Goal: Task Accomplishment & Management: Manage account settings

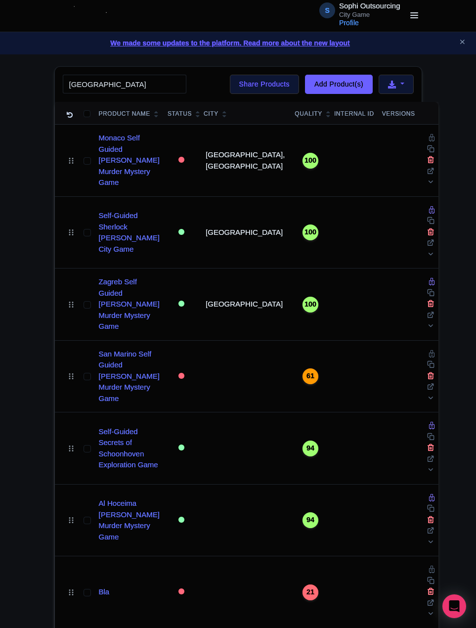
click at [0, 0] on h4 "Enterprise Information" at bounding box center [0, 0] width 0 height 0
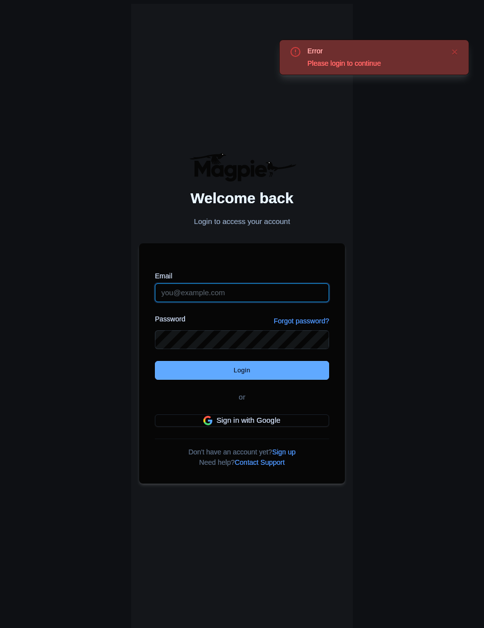
type input "citygame@sophi-outsourcing.com"
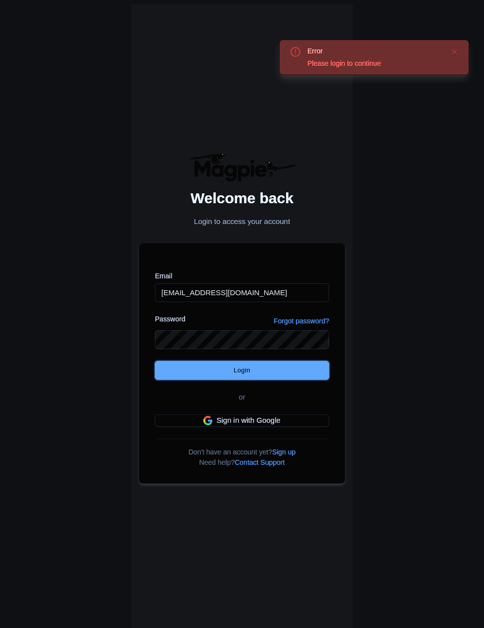
click at [252, 366] on input "Login" at bounding box center [242, 370] width 174 height 19
type input "Logging in..."
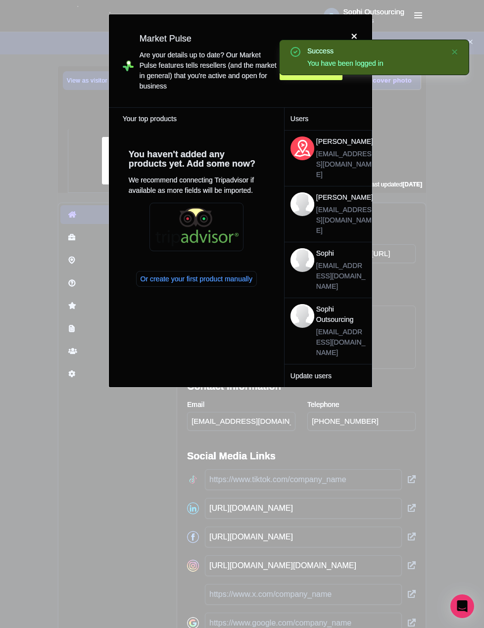
click at [353, 33] on div at bounding box center [354, 60] width 24 height 77
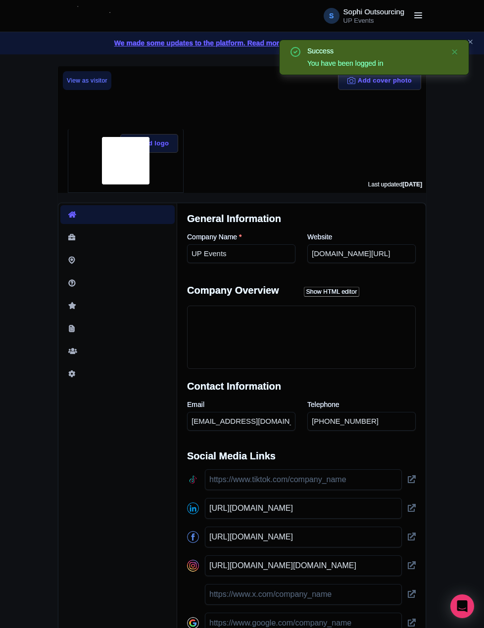
drag, startPoint x: 49, startPoint y: 171, endPoint x: 451, endPoint y: 85, distance: 411.7
click at [52, 171] on div "Success You have been logged in Add cover photo View as visitor Add logo Last u…" at bounding box center [242, 392] width 484 height 652
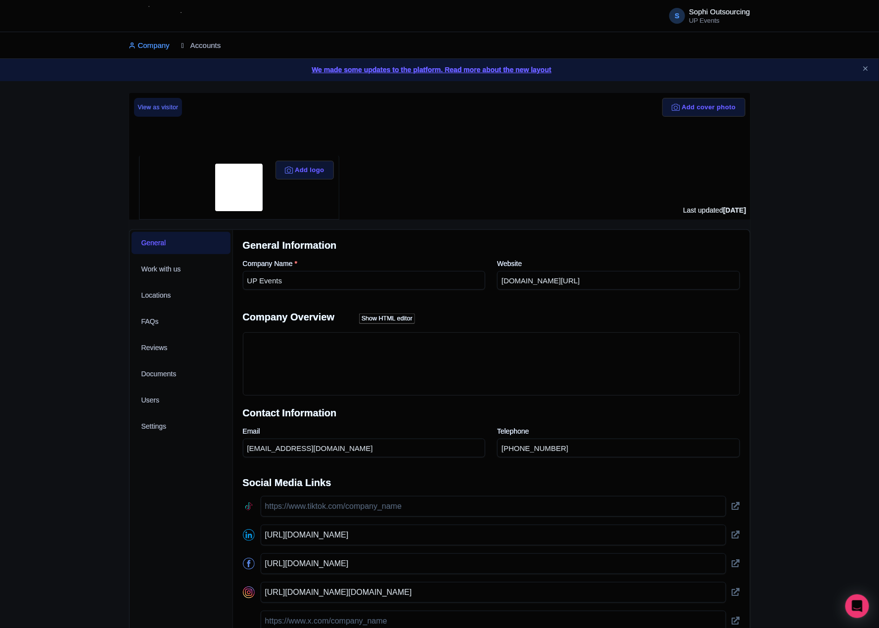
click at [196, 41] on link "Accounts" at bounding box center [201, 45] width 40 height 27
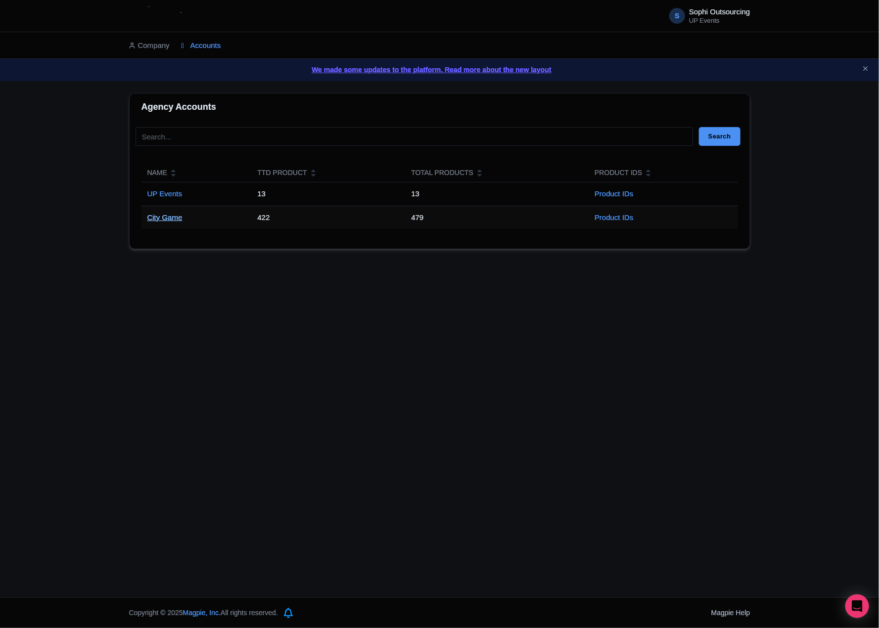
click at [167, 221] on link "City Game" at bounding box center [164, 217] width 35 height 8
click at [167, 220] on link "City Game" at bounding box center [164, 217] width 35 height 8
click at [174, 213] on td "City Game" at bounding box center [196, 217] width 110 height 23
drag, startPoint x: 172, startPoint y: 215, endPoint x: 171, endPoint y: 221, distance: 6.1
click at [171, 216] on link "City Game" at bounding box center [164, 217] width 35 height 8
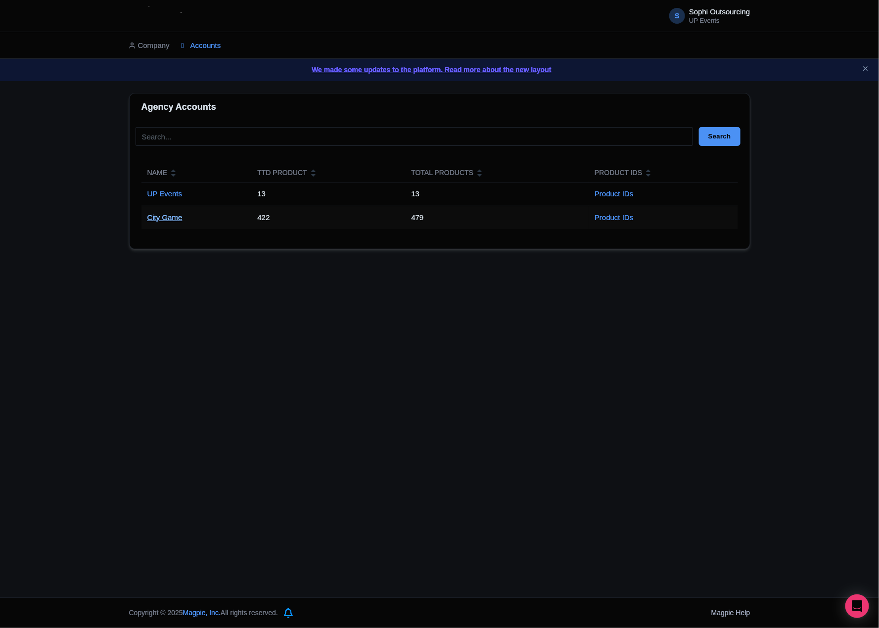
click at [171, 221] on link "City Game" at bounding box center [164, 217] width 35 height 8
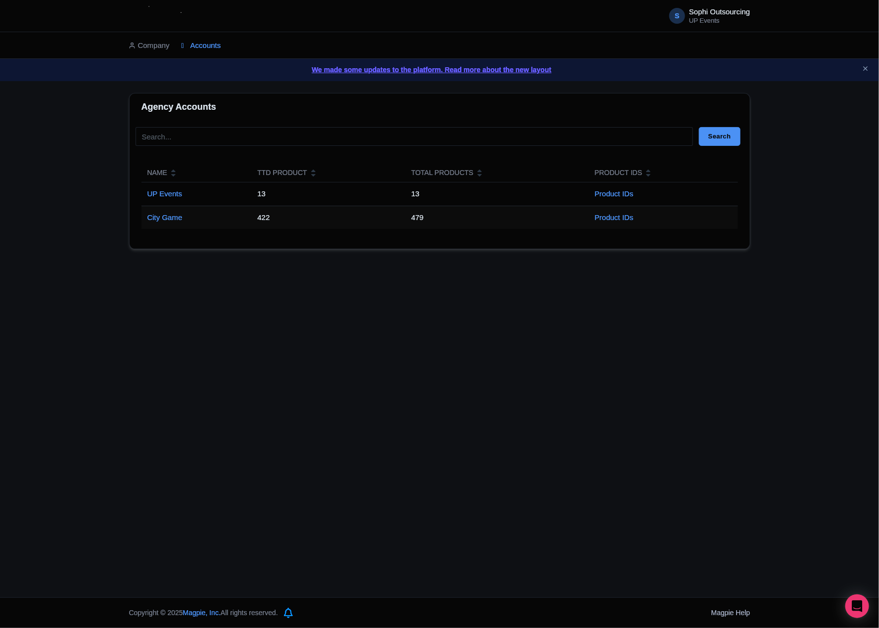
drag, startPoint x: 714, startPoint y: 292, endPoint x: 725, endPoint y: 283, distance: 14.4
click at [715, 292] on div "S Sophi Outsourcing UP Events Users Settings Sign out Company Accounts We made …" at bounding box center [439, 298] width 879 height 597
click at [868, 71] on icon "Close announcement" at bounding box center [864, 68] width 7 height 7
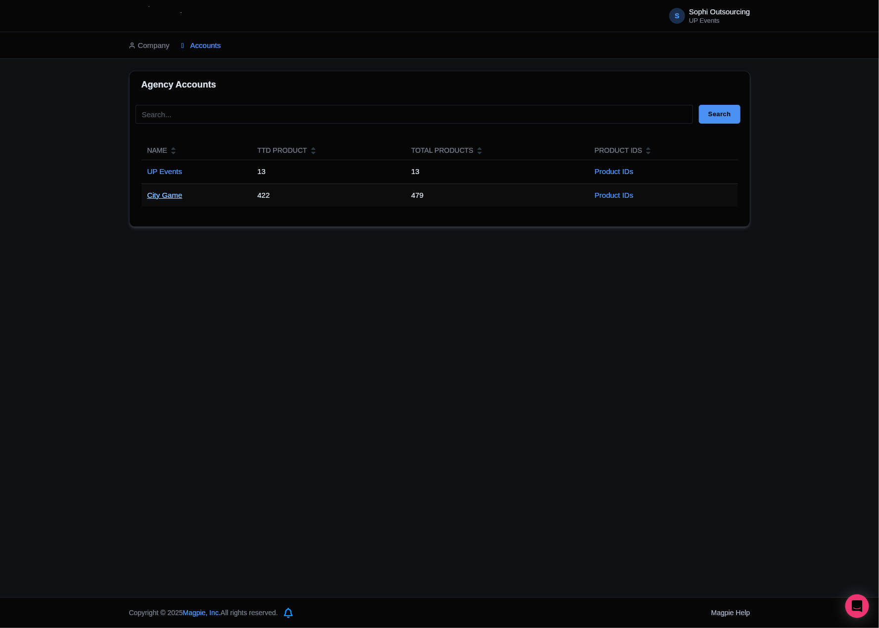
click at [176, 193] on link "City Game" at bounding box center [164, 195] width 35 height 8
drag, startPoint x: 176, startPoint y: 193, endPoint x: 181, endPoint y: 196, distance: 6.4
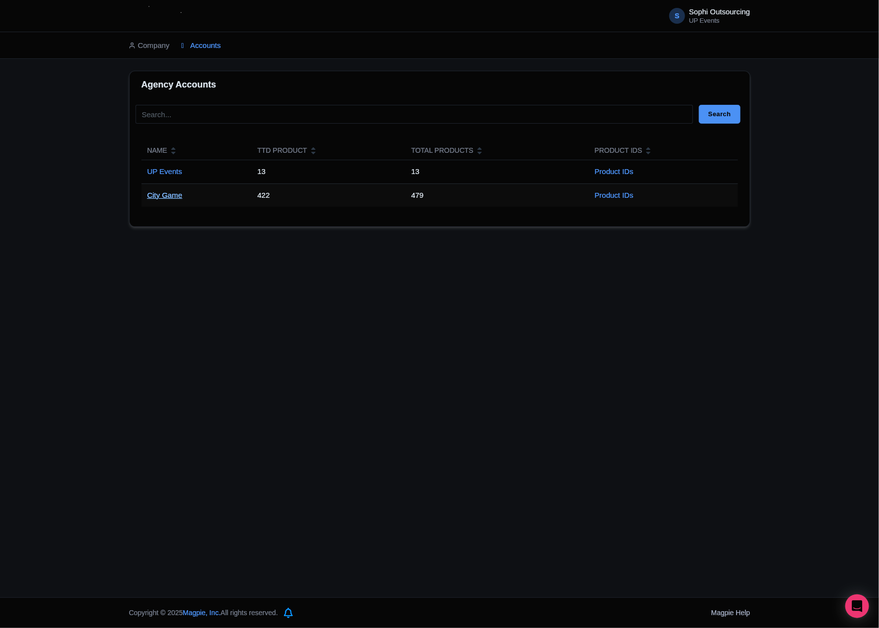
click at [175, 193] on link "City Game" at bounding box center [164, 195] width 35 height 8
drag, startPoint x: 175, startPoint y: 190, endPoint x: 159, endPoint y: 196, distance: 17.5
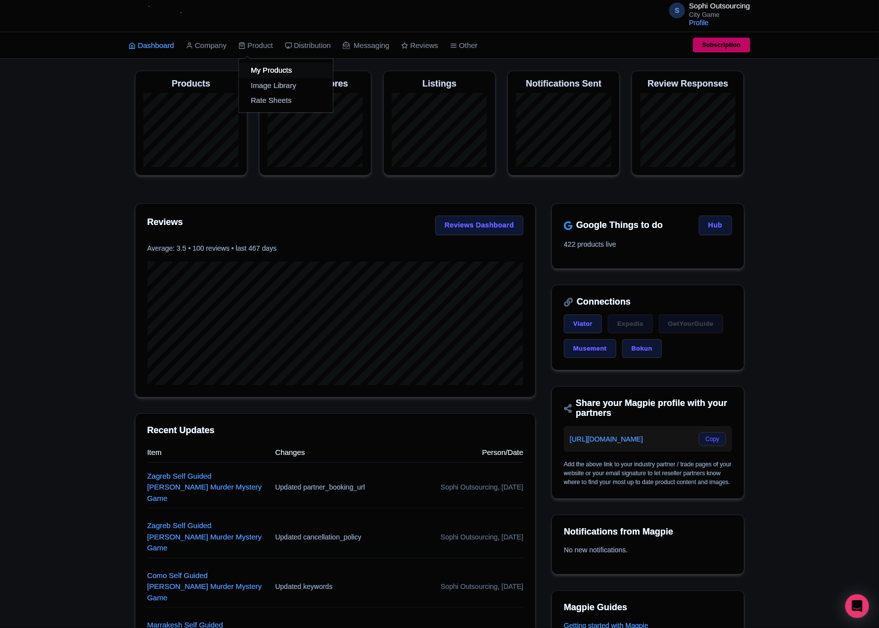
click at [276, 67] on link "My Products" at bounding box center [286, 70] width 94 height 15
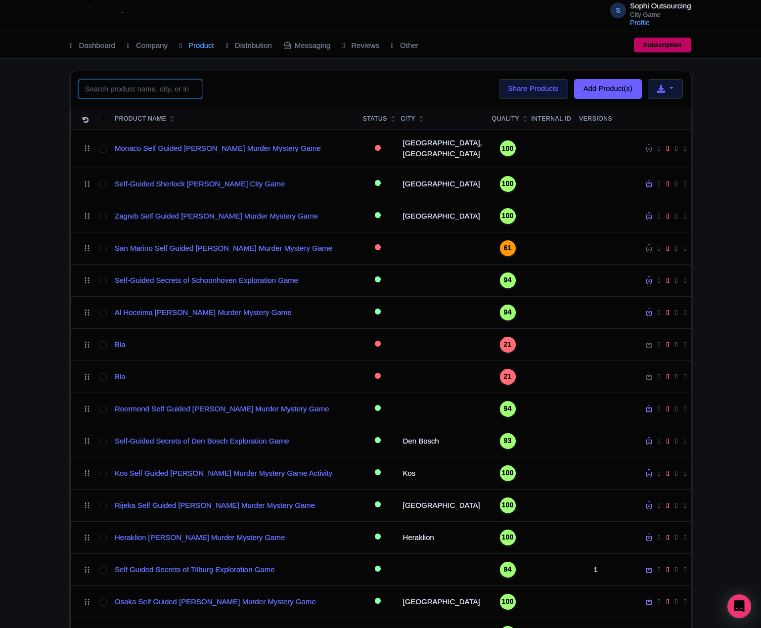
click at [84, 94] on input "search" at bounding box center [141, 89] width 124 height 19
paste input "Zakynthos"
type input "Zakynthos"
click button "Search" at bounding box center [0, 0] width 0 height 0
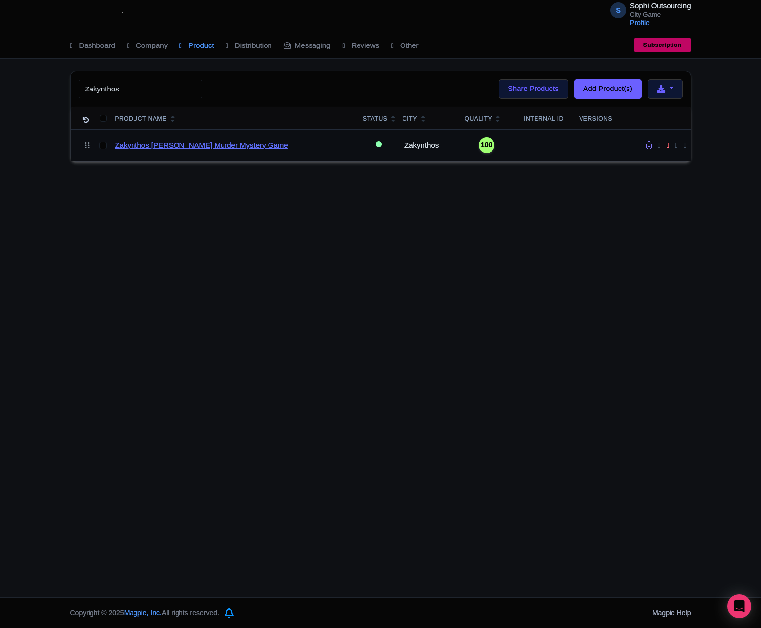
click at [194, 147] on link "Zakynthos [PERSON_NAME] Murder Mystery Game" at bounding box center [201, 145] width 173 height 11
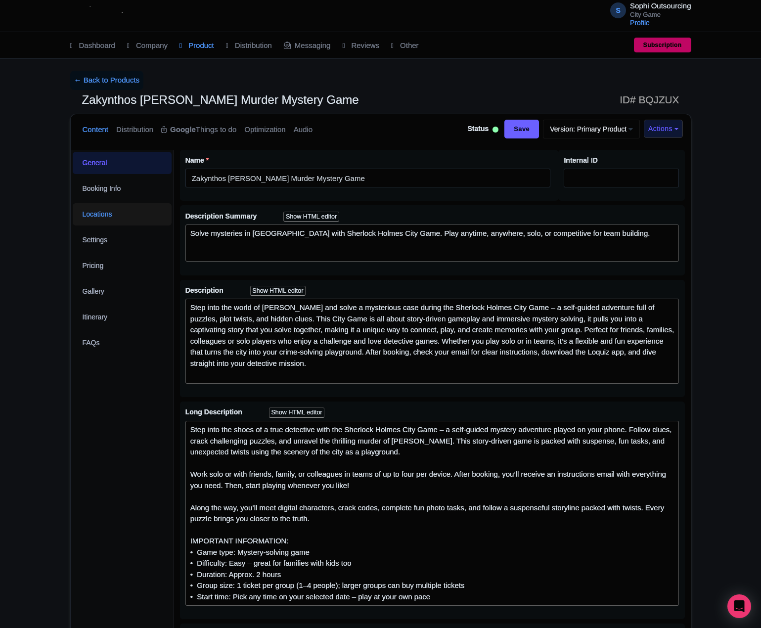
click at [81, 215] on link "Locations" at bounding box center [122, 214] width 99 height 22
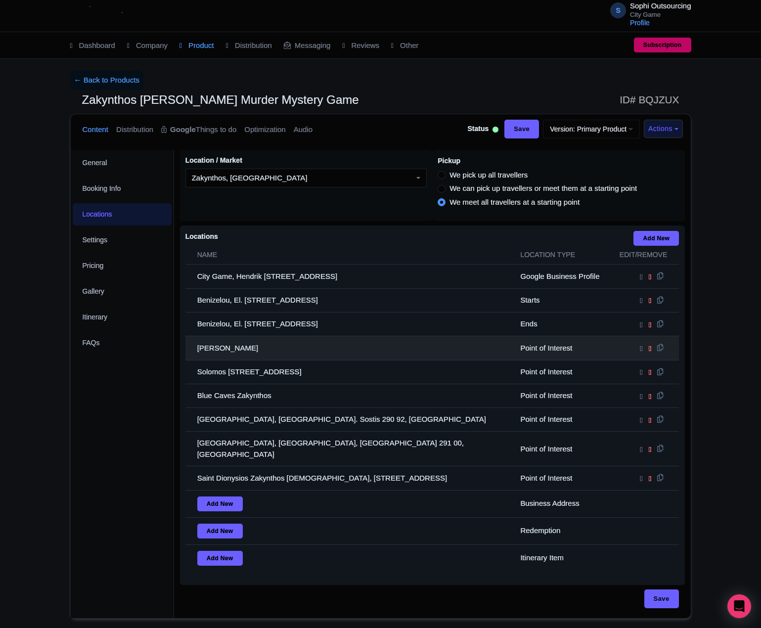
click at [234, 352] on td "Keri Caves" at bounding box center [349, 348] width 329 height 24
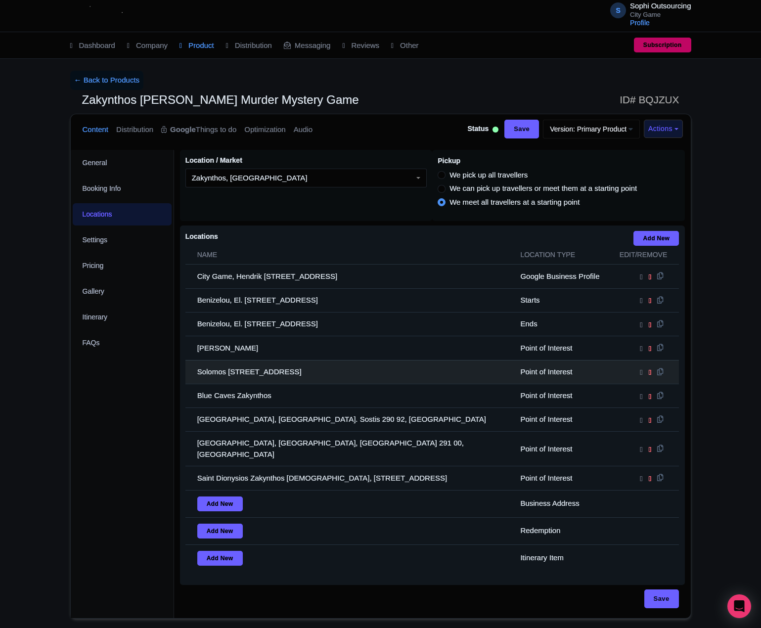
drag, startPoint x: 349, startPoint y: 371, endPoint x: 309, endPoint y: 377, distance: 40.5
click at [349, 372] on td "Solomos Square, Venizelou 4, Zakinthos 291 00, Greece" at bounding box center [349, 372] width 329 height 24
drag, startPoint x: 190, startPoint y: 377, endPoint x: 330, endPoint y: 383, distance: 139.6
click at [322, 383] on td "Solomos Square, Venizelou 4, Zakinthos 291 00, Greece" at bounding box center [349, 372] width 329 height 24
click at [239, 383] on td "Solomos Square, Venizelou 4, Zakinthos 291 00, Greece" at bounding box center [349, 372] width 329 height 24
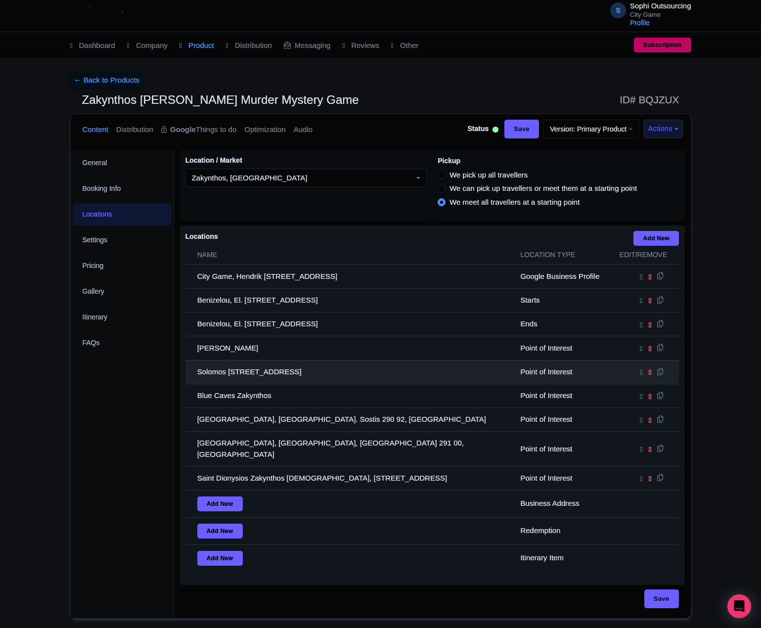
click at [252, 379] on td "Solomos Square, Venizelou 4, Zakinthos 291 00, Greece" at bounding box center [349, 372] width 329 height 24
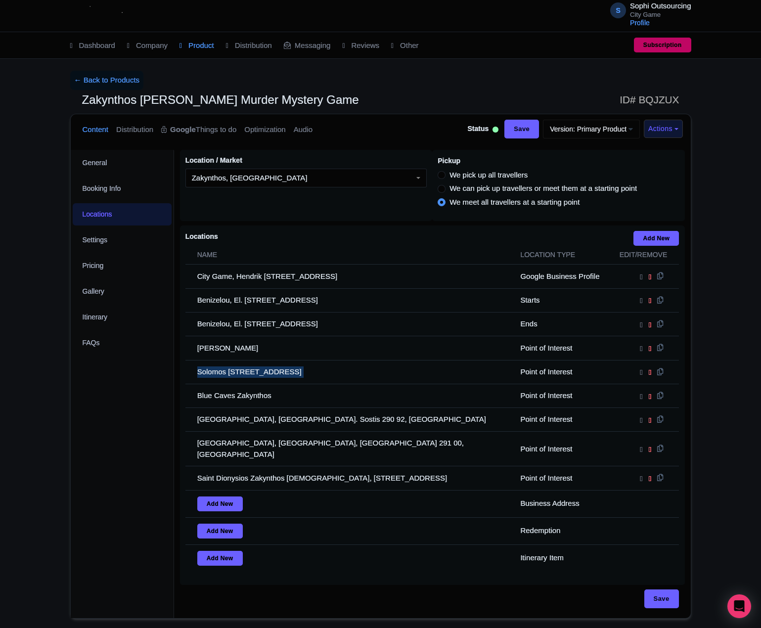
copy tr "Solomos Square, Venizelou 4, Zakinthos 291 00, Greece"
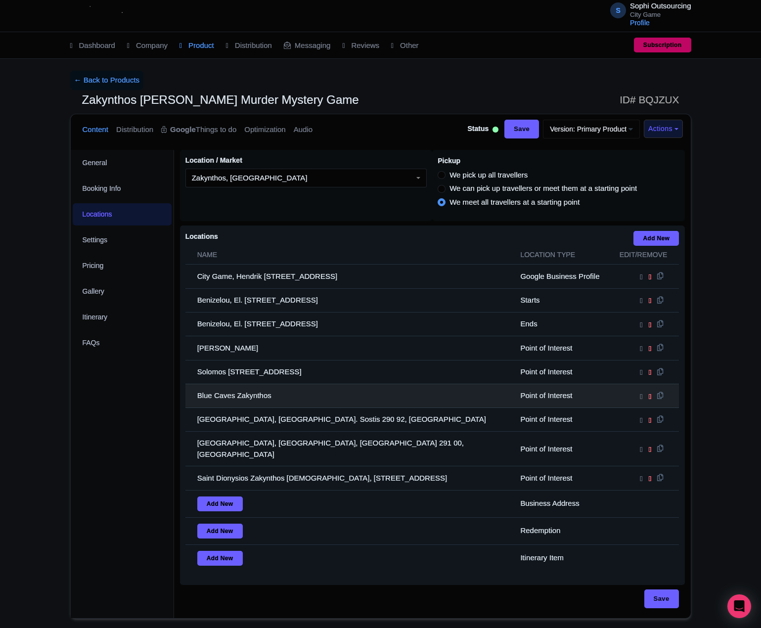
click at [230, 405] on td "Blue Caves Zakynthos" at bounding box center [349, 396] width 329 height 24
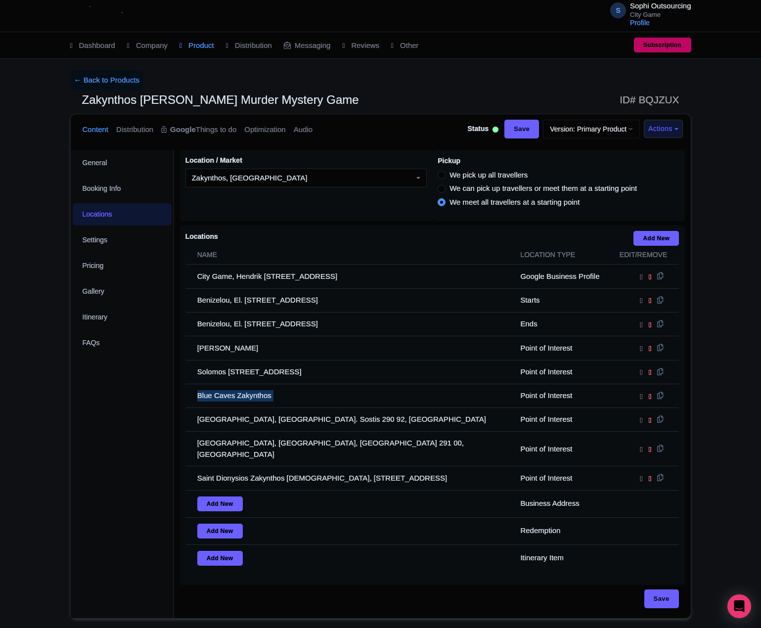
copy tr "Blue Caves Zakynthos"
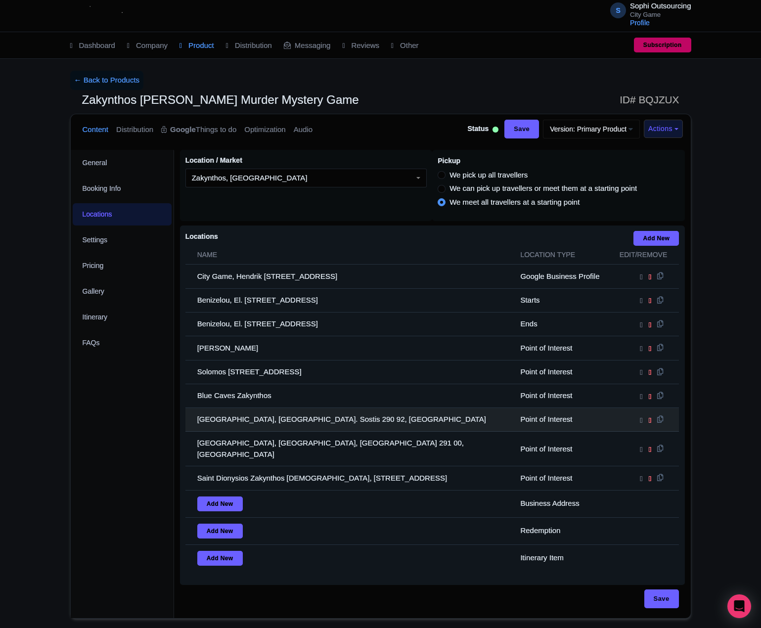
click at [246, 430] on td "Cameo Island, Ag. Sostis 290 92, Greece" at bounding box center [349, 420] width 329 height 24
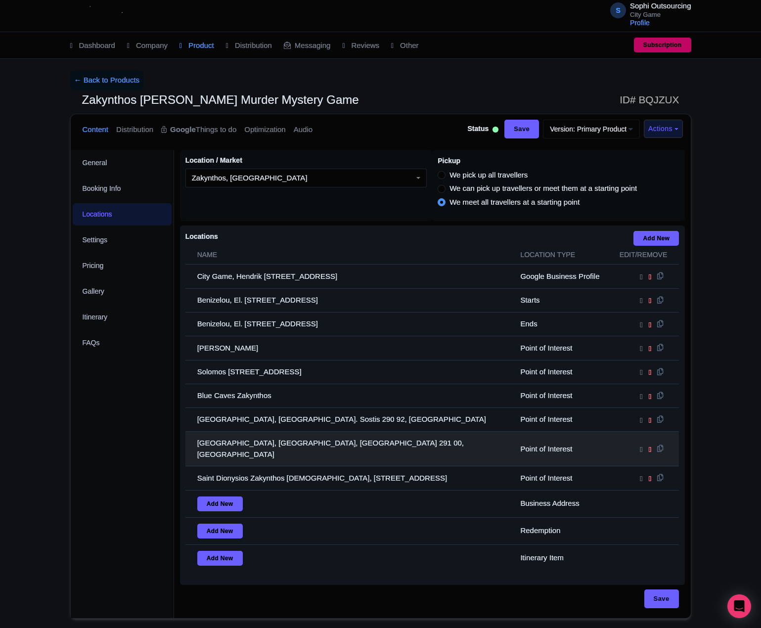
click at [260, 454] on td "Byzantine Museum of Zakynthos, Πλατεία Σολωμού, Ζάκυνθος 291 00, Greece" at bounding box center [349, 449] width 329 height 35
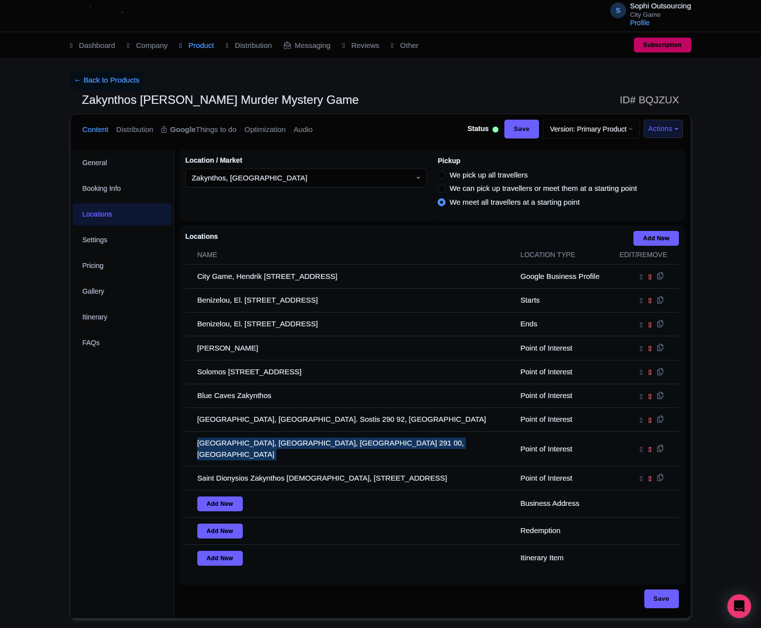
copy tr "Byzantine Museum of Zakynthos, Πλατεία Σολωμού, Ζάκυνθος 291 00, Greece"
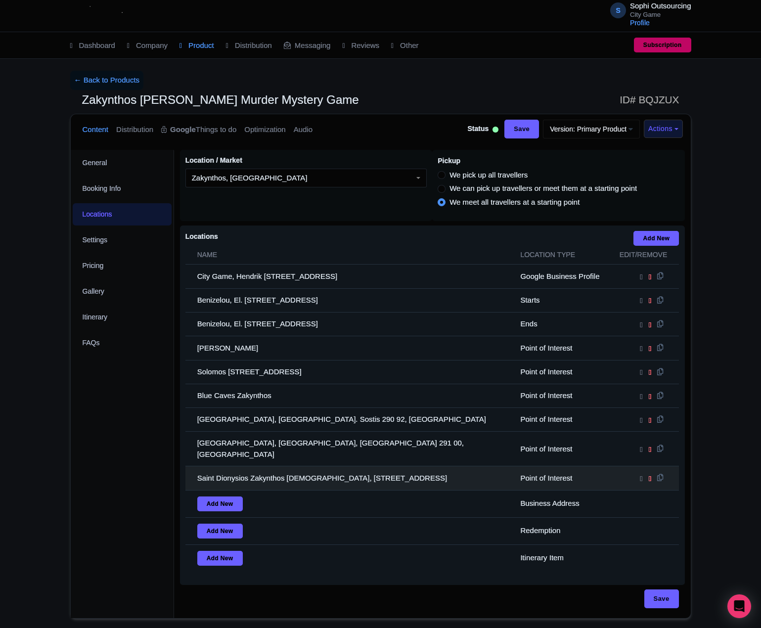
click at [262, 475] on td "Saint Dionysios Zakynthos Holy Orthodox Church, Laskareos 1, Zakinthos 291 00, …" at bounding box center [349, 478] width 329 height 24
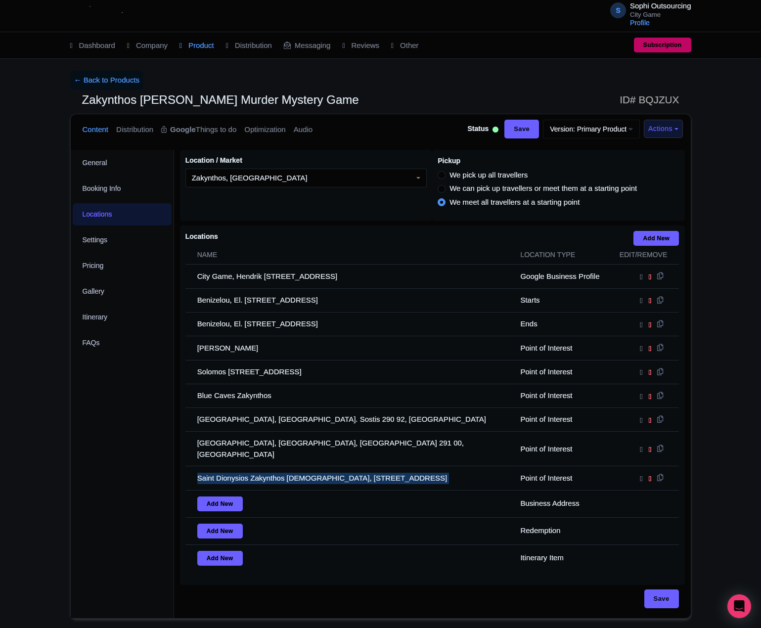
copy tr "Saint Dionysios Zakynthos Holy Orthodox Church, Laskareos 1, Zakinthos 291 00, …"
click at [85, 74] on link "← Back to Products" at bounding box center [107, 80] width 74 height 19
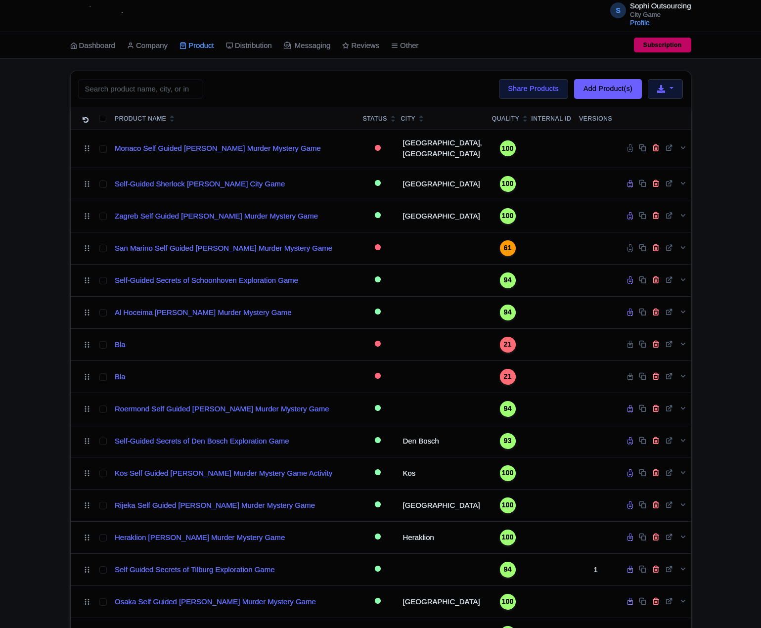
click at [139, 90] on input "search" at bounding box center [141, 89] width 124 height 19
type input "Los Llanos de Aridane Self-Guided Sherlock Holmes Murder Mystery Game"
click button "Search" at bounding box center [0, 0] width 0 height 0
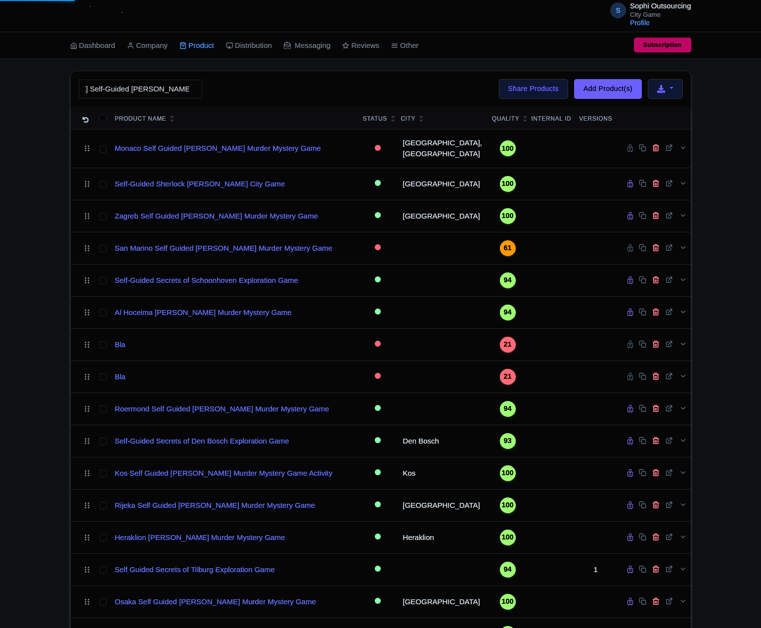
click button "Search" at bounding box center [0, 0] width 0 height 0
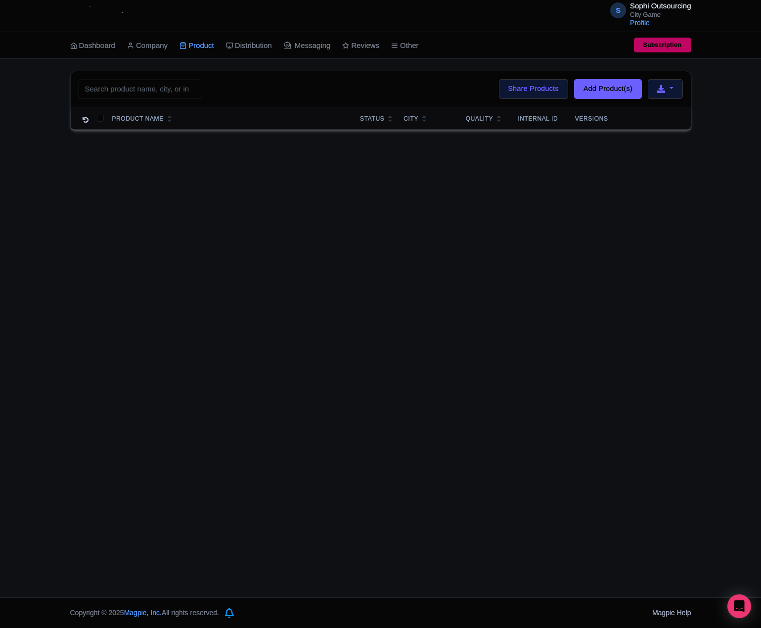
scroll to position [0, 0]
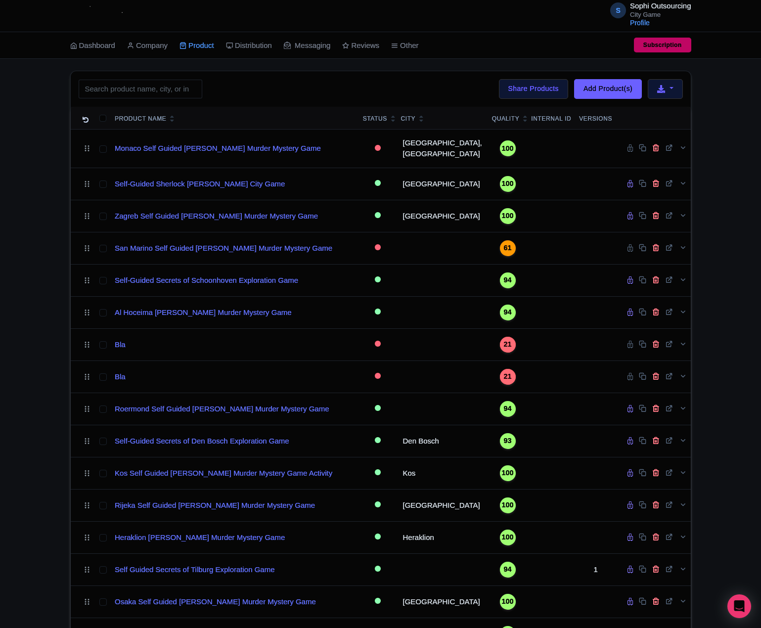
drag, startPoint x: 135, startPoint y: 79, endPoint x: 127, endPoint y: 93, distance: 16.9
click at [133, 82] on div "Search Bulk Actions Delete Add to Collection Share Products Add to Collection C…" at bounding box center [381, 89] width 620 height 36
click at [127, 93] on input "search" at bounding box center [141, 89] width 124 height 19
drag, startPoint x: 96, startPoint y: 92, endPoint x: 118, endPoint y: 92, distance: 21.3
click at [96, 92] on input "search" at bounding box center [141, 89] width 124 height 19
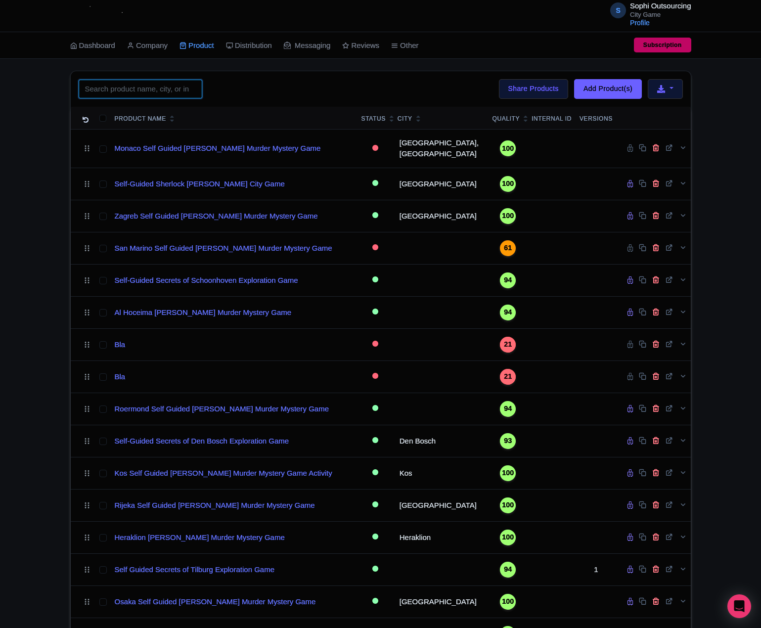
paste input "Los Llanos de Aridane"
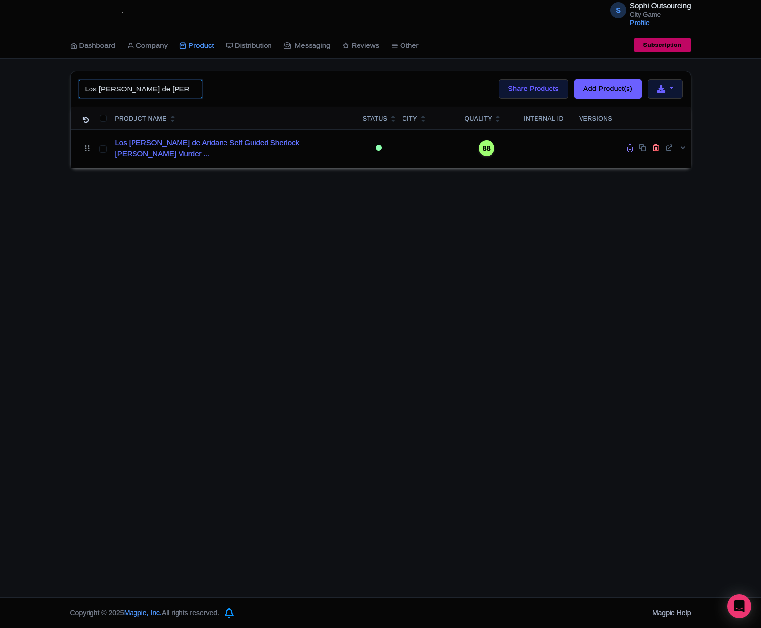
type input "Los Llanos de Aridane"
click at [58, 144] on div "Los Llanos de Aridane Search Bulk Actions Delete Add to Collection Share Produc…" at bounding box center [380, 119] width 761 height 97
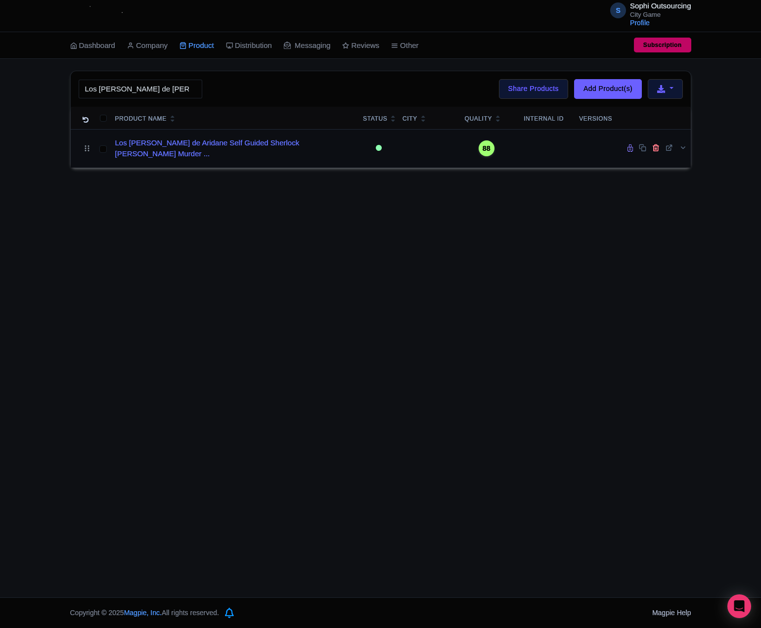
click at [190, 157] on td "Los Llanos de Aridane Self Guided Sherlock Holmes Murder ..." at bounding box center [235, 148] width 248 height 39
click at [191, 154] on td "Los Llanos de Aridane Self Guided Sherlock Holmes Murder ..." at bounding box center [235, 148] width 248 height 39
click at [191, 151] on link "Los Llanos de Aridane Self Guided Sherlock Holmes Murder ..." at bounding box center [235, 148] width 240 height 22
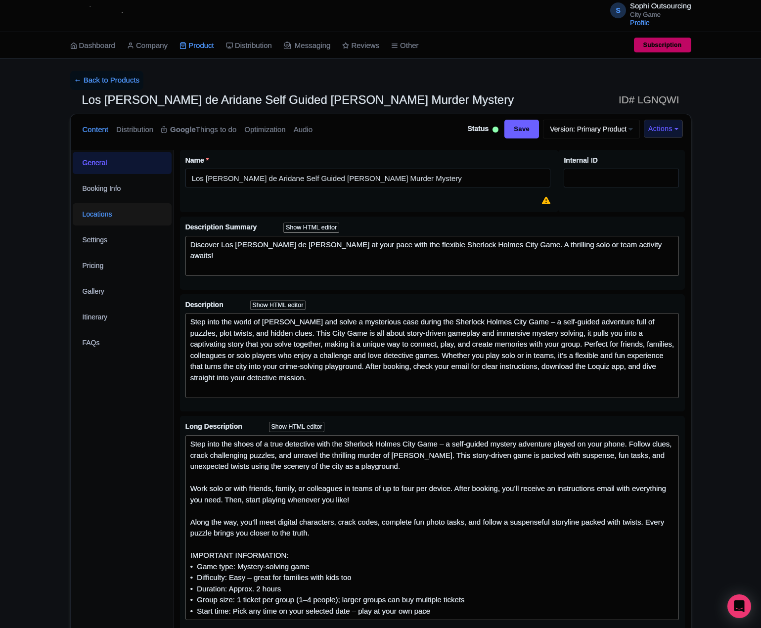
click at [107, 217] on link "Locations" at bounding box center [122, 214] width 99 height 22
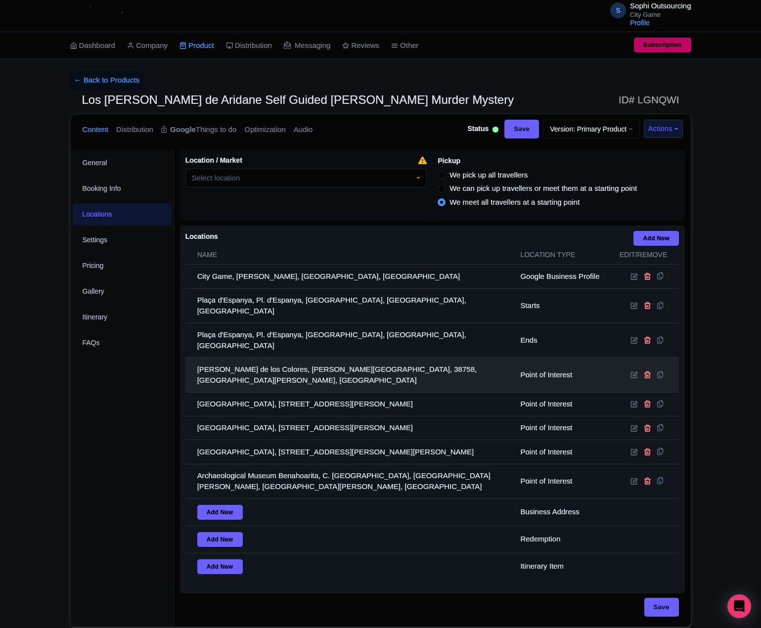
click at [226, 358] on td "Cascada de los Colores, Barranco Salto del Agua, 38758, Santa Cruz de Tenerife,…" at bounding box center [349, 375] width 329 height 35
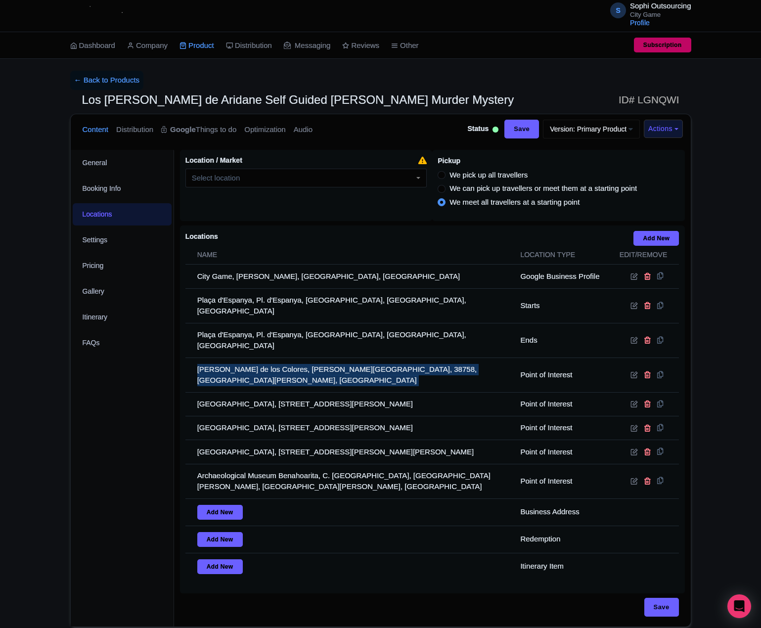
drag, startPoint x: 226, startPoint y: 355, endPoint x: 27, endPoint y: 347, distance: 199.4
click at [226, 358] on td "Cascada de los Colores, Barranco Salto del Agua, 38758, Santa Cruz de Tenerife,…" at bounding box center [349, 375] width 329 height 35
copy tr "Cascada de los Colores, Barranco Salto del Agua, 38758, Santa Cruz de Tenerife,…"
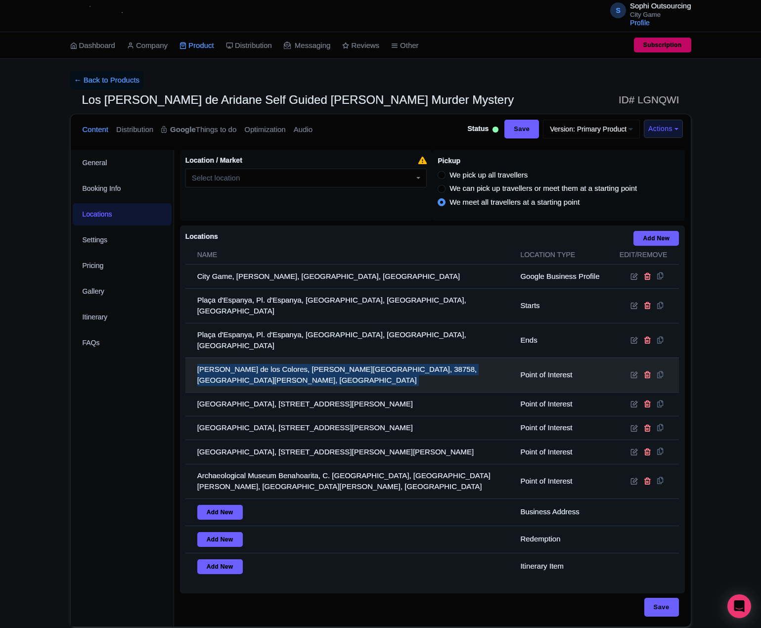
click at [279, 358] on td "Cascada de los Colores, Barranco Salto del Agua, 38758, Santa Cruz de Tenerife,…" at bounding box center [349, 375] width 329 height 35
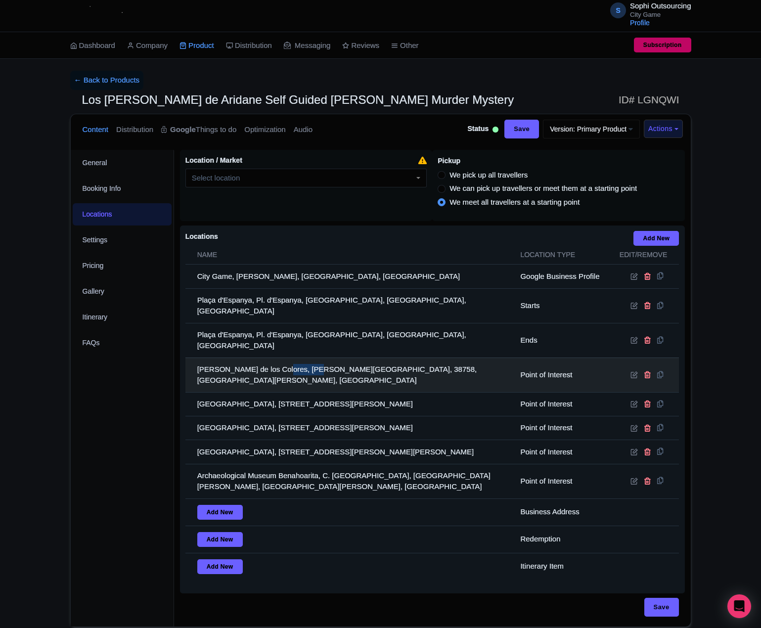
click at [279, 358] on td "Cascada de los Colores, Barranco Salto del Agua, 38758, Santa Cruz de Tenerife,…" at bounding box center [349, 375] width 329 height 35
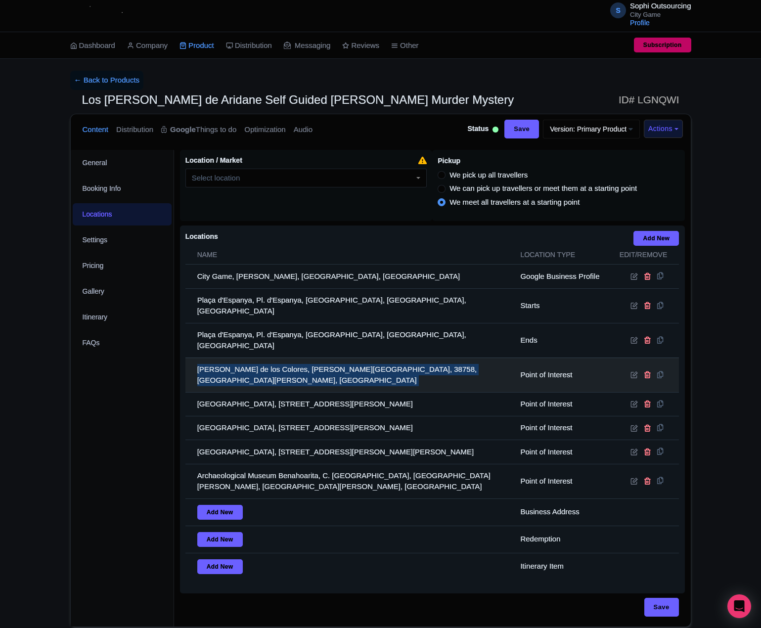
click at [279, 358] on td "Cascada de los Colores, Barranco Salto del Agua, 38758, Santa Cruz de Tenerife,…" at bounding box center [349, 375] width 329 height 35
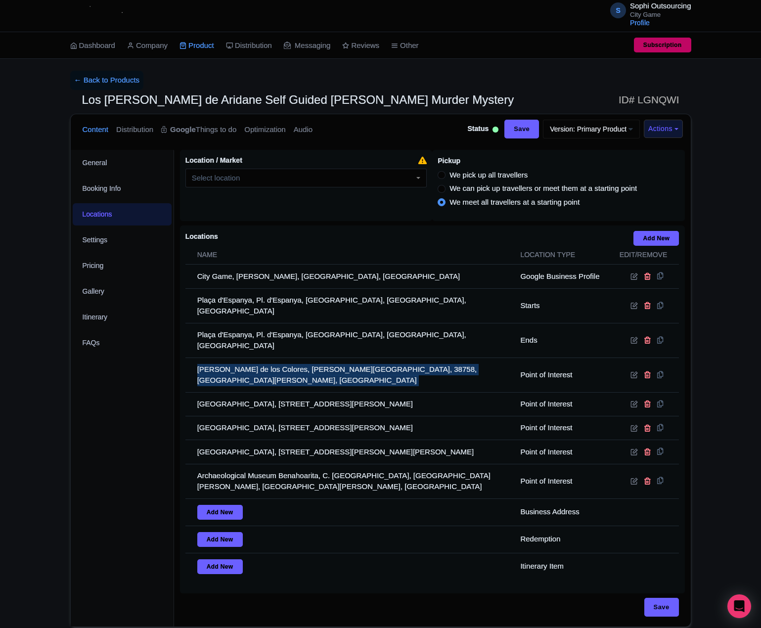
drag, startPoint x: 279, startPoint y: 353, endPoint x: 144, endPoint y: 375, distance: 137.3
click at [258, 358] on td "Cascada de los Colores, Barranco Salto del Agua, 38758, Santa Cruz de Tenerife,…" at bounding box center [349, 375] width 329 height 35
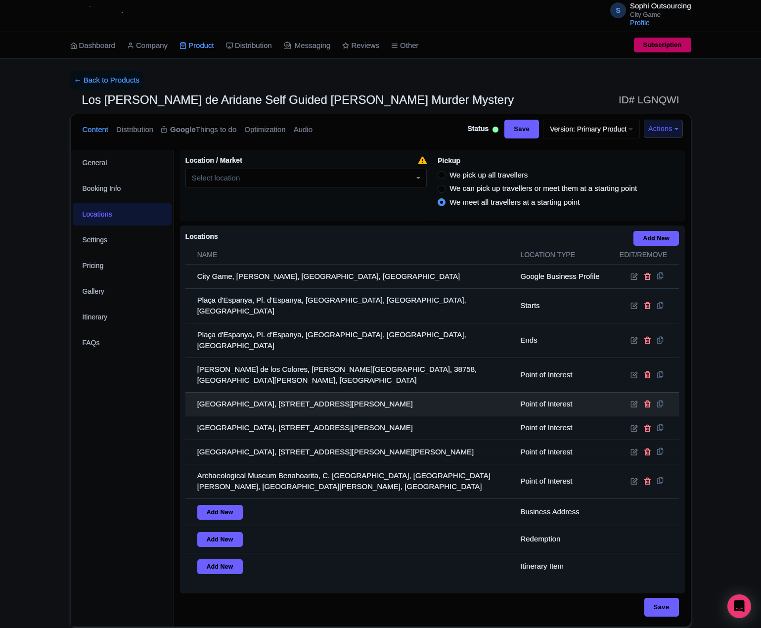
click at [245, 392] on td "Playa de Puerto Naos, P.º Marítimo, 17, 38769 Puerto de Naos, Santa Cruz de Ten…" at bounding box center [349, 404] width 329 height 24
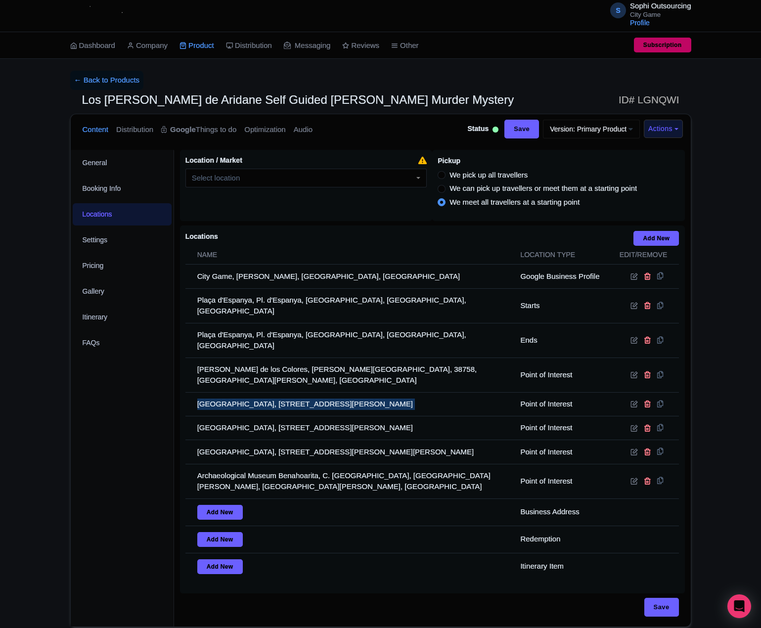
copy tr "Playa de Puerto Naos, P.º Marítimo, 17, 38769 Puerto de Naos, Santa Cruz de Ten…"
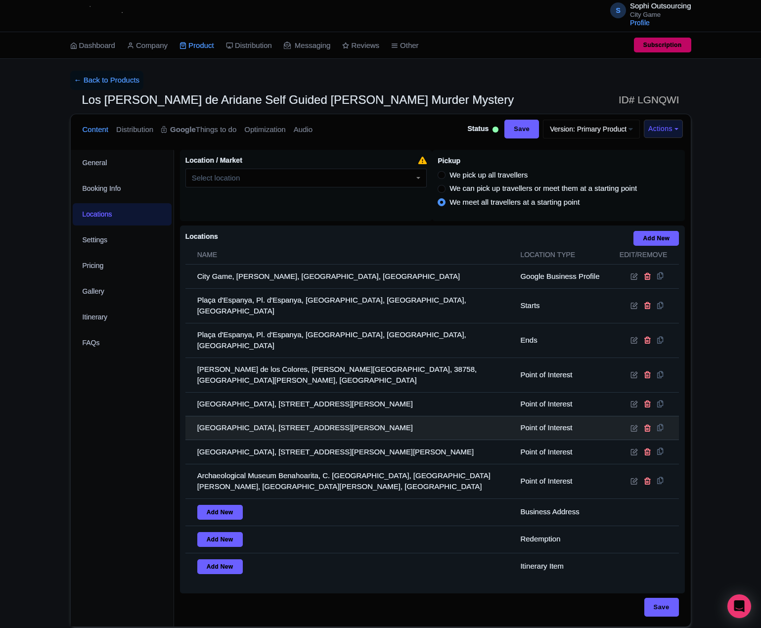
drag, startPoint x: 6, startPoint y: 343, endPoint x: 291, endPoint y: 401, distance: 290.7
click at [291, 416] on td "Playa de Puerto Naos, P.º Marítimo, 17, 38769 Puerto de Naos, Santa Cruz de Ten…" at bounding box center [349, 428] width 329 height 24
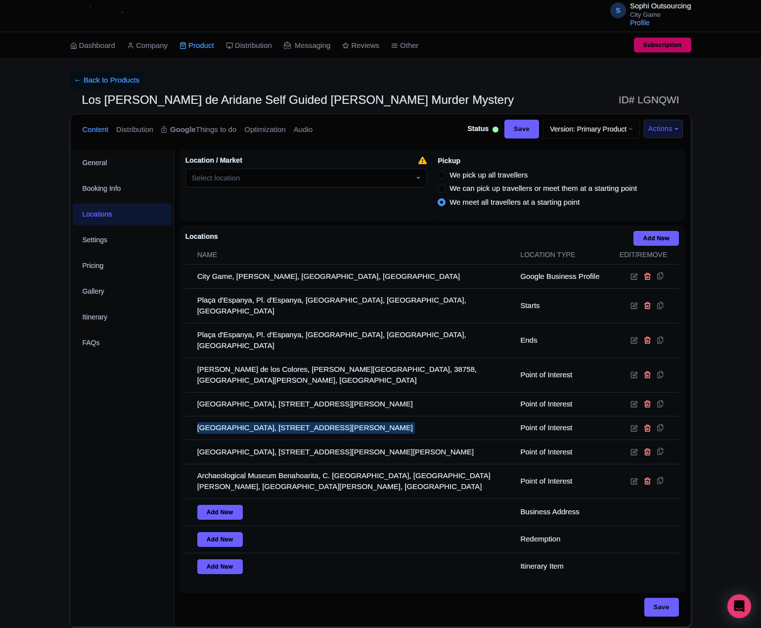
copy tr "Playa de Puerto Naos, P.º Marítimo, 17, 38769 Puerto de Naos, Santa Cruz de Ten…"
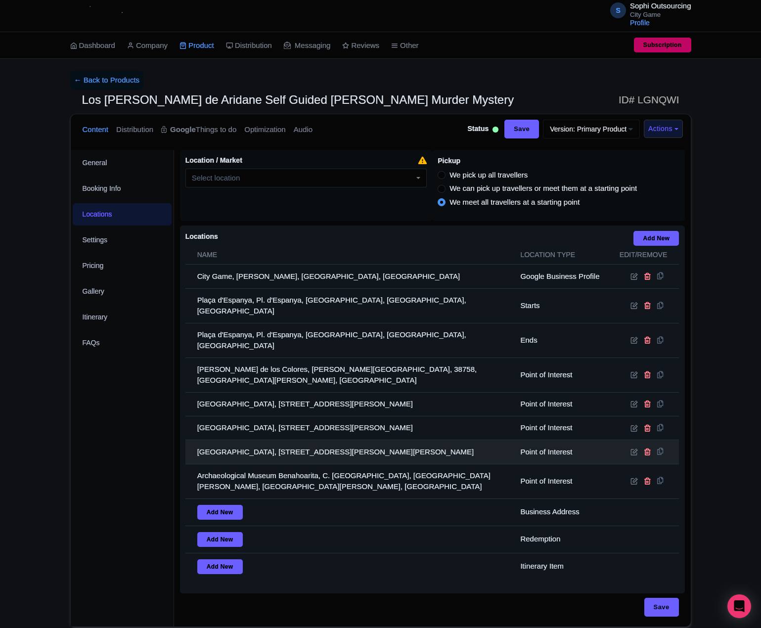
click at [279, 440] on td "Caldera de Taburiente National Park, Carretera General de Padrón, 47, 38750 El …" at bounding box center [349, 452] width 329 height 24
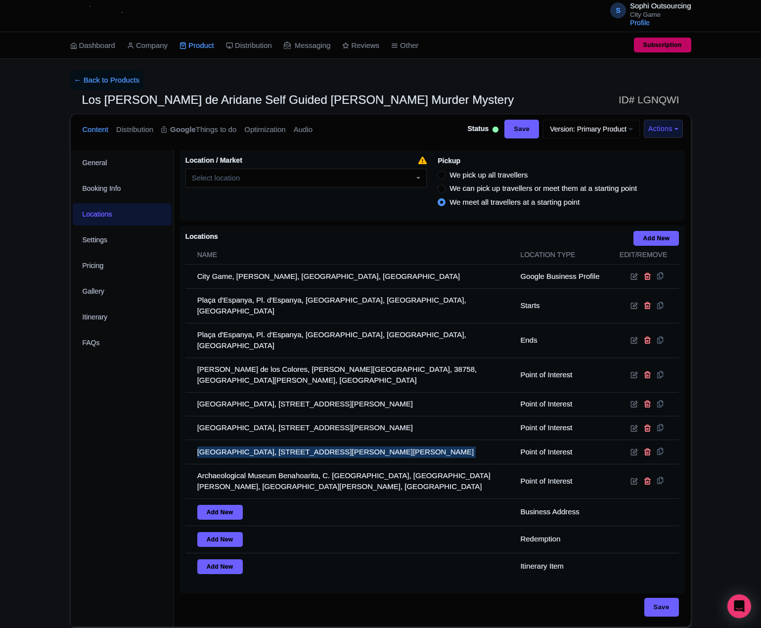
drag, startPoint x: 279, startPoint y: 430, endPoint x: 39, endPoint y: 422, distance: 240.5
click at [276, 440] on td "Caldera de Taburiente National Park, Carretera General de Padrón, 47, 38750 El …" at bounding box center [349, 452] width 329 height 24
copy tr "Caldera de Taburiente National Park, Carretera General de Padrón, 47, 38750 El …"
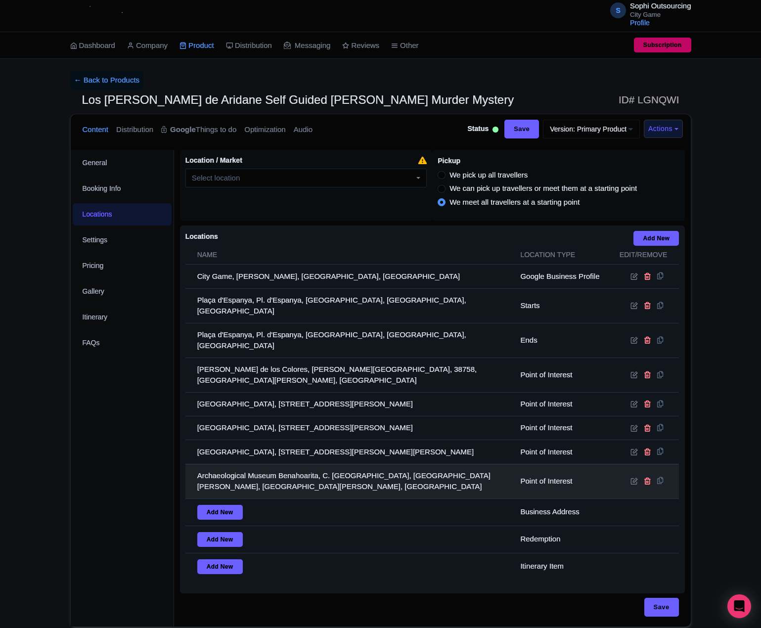
click at [239, 468] on td "Archaeological Museum Benahoarita, C. las Adelfas, 38760 Los Llanos, Santa Cruz…" at bounding box center [349, 481] width 329 height 35
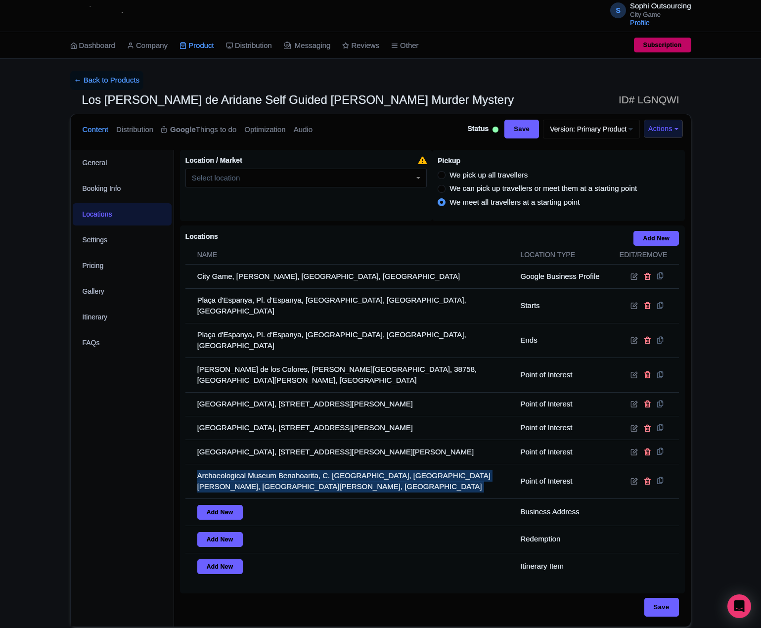
copy tr "Archaeological Museum Benahoarita, C. las Adelfas, 38760 Los Llanos, Santa Cruz…"
click at [95, 78] on link "← Back to Products" at bounding box center [107, 80] width 74 height 19
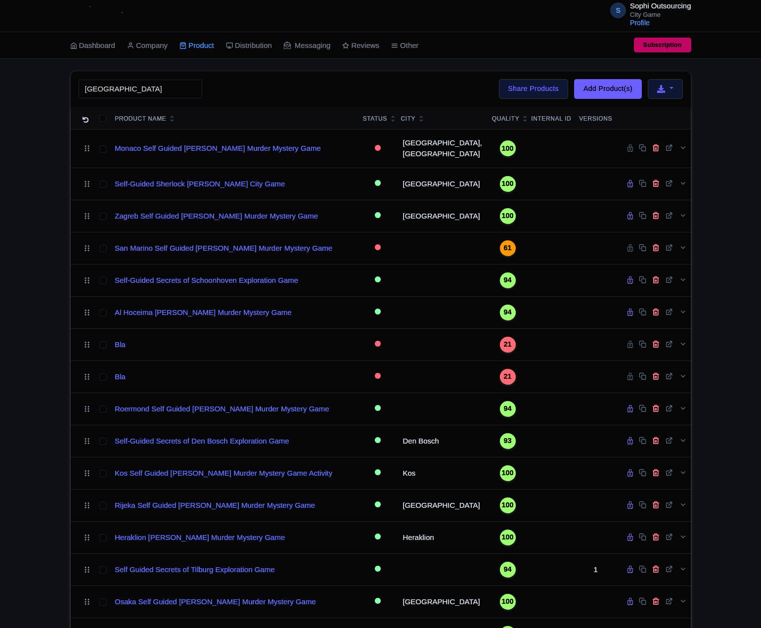
type input "[GEOGRAPHIC_DATA]"
click button "Search" at bounding box center [0, 0] width 0 height 0
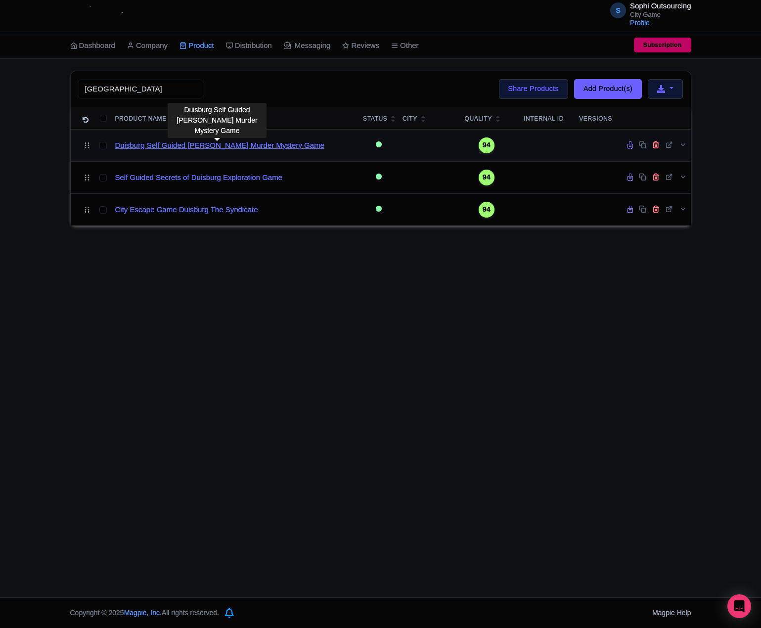
click at [166, 151] on link "Duisburg Self Guided [PERSON_NAME] Murder Mystery Game" at bounding box center [219, 145] width 209 height 11
drag, startPoint x: 166, startPoint y: 151, endPoint x: 133, endPoint y: 150, distance: 33.6
click at [133, 150] on link "Duisburg Self Guided [PERSON_NAME] Murder Mystery Game" at bounding box center [219, 145] width 209 height 11
click at [175, 148] on link "Duisburg Self Guided [PERSON_NAME] Murder Mystery Game" at bounding box center [219, 145] width 209 height 11
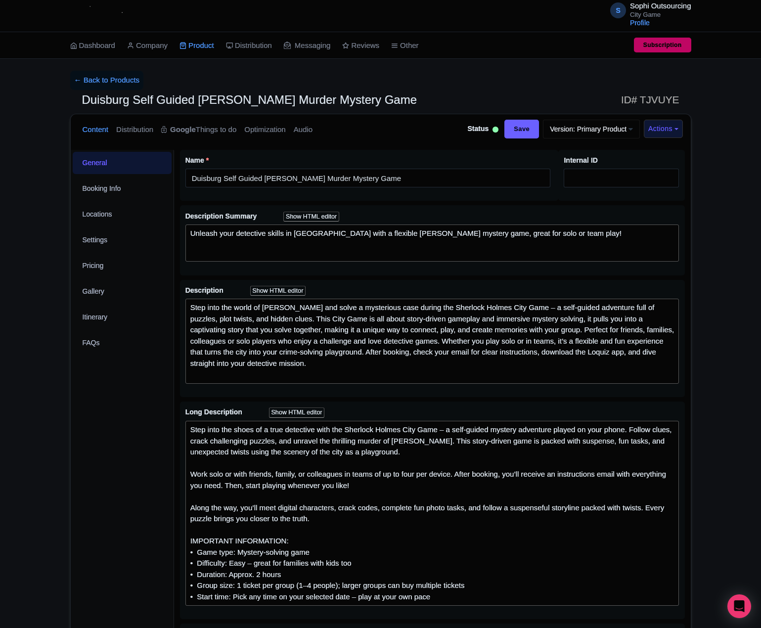
click at [49, 291] on div "← Back to Products Duisburg Self Guided [PERSON_NAME] Murder Mystery Game ID# T…" at bounding box center [380, 546] width 761 height 950
click at [52, 320] on div "← Back to Products Duisburg Self Guided [PERSON_NAME] Murder Mystery Game ID# T…" at bounding box center [380, 546] width 761 height 950
click at [60, 287] on div "← Back to Products Duisburg Self Guided [PERSON_NAME] Murder Mystery Game ID# T…" at bounding box center [380, 546] width 761 height 950
click at [32, 260] on div "← Back to Products Duisburg Self Guided Sherlock Holmes Murder Mystery Game ID#…" at bounding box center [380, 546] width 761 height 950
click at [43, 301] on div "← Back to Products Duisburg Self Guided Sherlock Holmes Murder Mystery Game ID#…" at bounding box center [380, 546] width 761 height 950
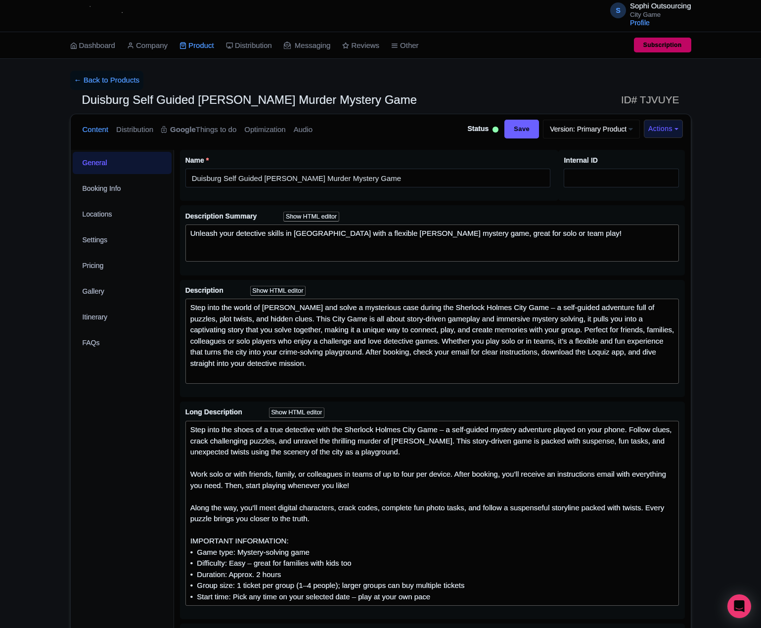
click at [55, 297] on div "← Back to Products Duisburg Self Guided Sherlock Holmes Murder Mystery Game ID#…" at bounding box center [380, 546] width 761 height 950
click at [33, 300] on div "← Back to Products Duisburg Self Guided Sherlock Holmes Murder Mystery Game ID#…" at bounding box center [380, 546] width 761 height 950
drag, startPoint x: 26, startPoint y: 301, endPoint x: 67, endPoint y: 291, distance: 42.7
click at [38, 298] on div "← Back to Products Duisburg Self Guided Sherlock Holmes Murder Mystery Game ID#…" at bounding box center [380, 546] width 761 height 950
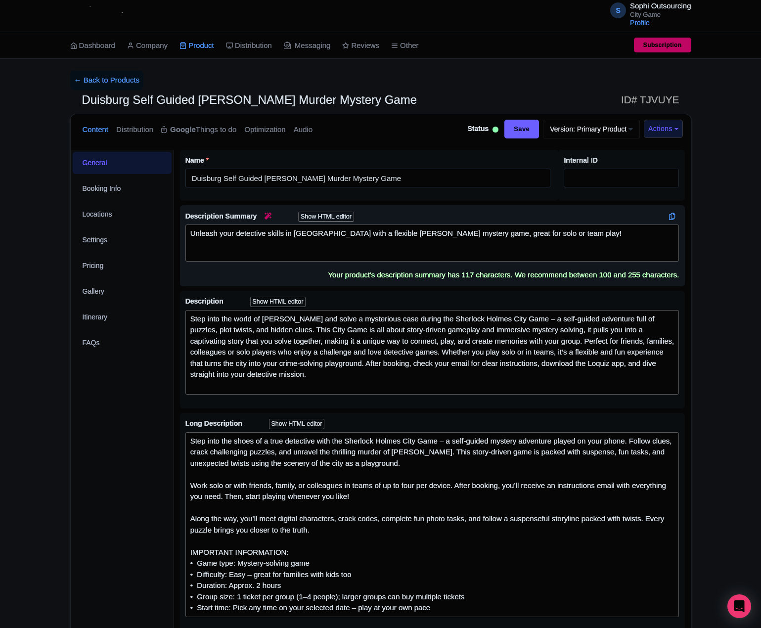
click at [332, 246] on div "Unleash your detective skills in Duisburg with a flexible Sherlock Holmes myste…" at bounding box center [432, 239] width 484 height 22
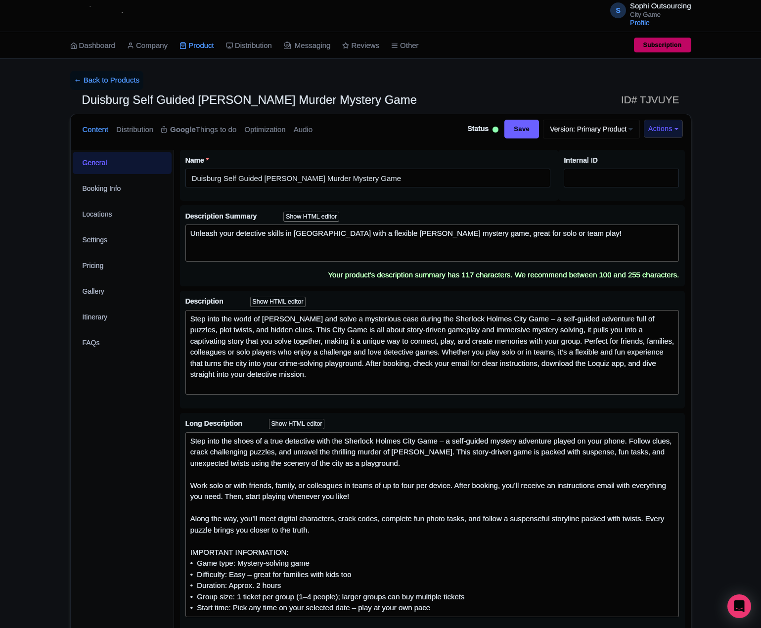
click at [52, 257] on div "← Back to Products Duisburg Self Guided Sherlock Holmes Murder Mystery Game ID#…" at bounding box center [380, 551] width 761 height 961
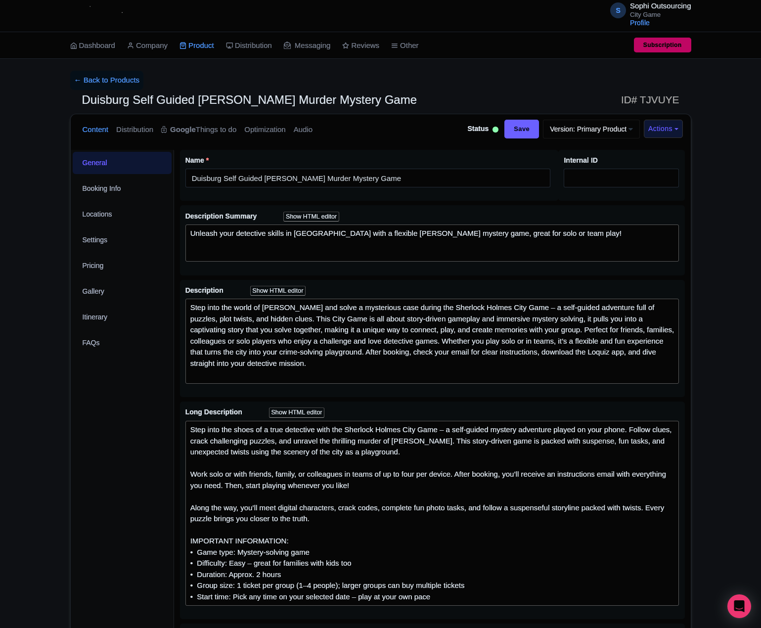
click at [52, 257] on div "← Back to Products Duisburg Self Guided Sherlock Holmes Murder Mystery Game ID#…" at bounding box center [380, 546] width 761 height 950
click at [35, 284] on div "← Back to Products Duisburg Self Guided Sherlock Holmes Murder Mystery Game ID#…" at bounding box center [380, 546] width 761 height 950
click at [39, 273] on div "← Back to Products Duisburg Self Guided Sherlock Holmes Murder Mystery Game ID#…" at bounding box center [380, 546] width 761 height 950
click at [38, 298] on div "← Back to Products Duisburg Self Guided Sherlock Holmes Murder Mystery Game ID#…" at bounding box center [380, 546] width 761 height 950
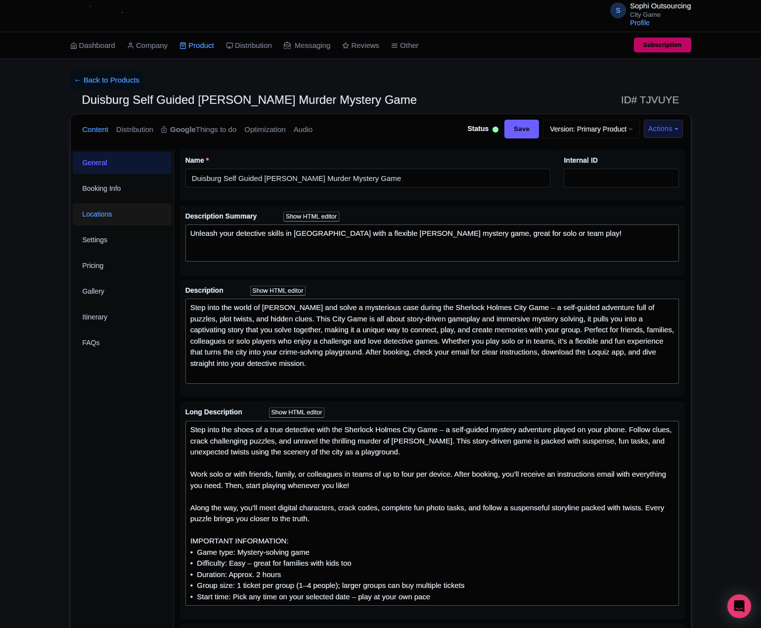
click at [82, 220] on link "Locations" at bounding box center [122, 214] width 99 height 22
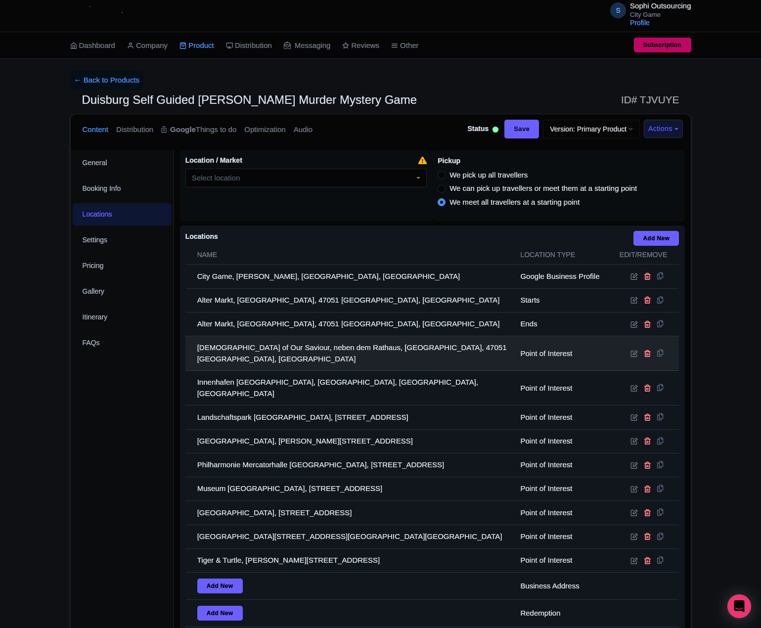
click at [258, 355] on td "Church of Our Saviour, neben dem Rathaus, Burgpl., 47051 Duisburg, Germany" at bounding box center [349, 353] width 329 height 35
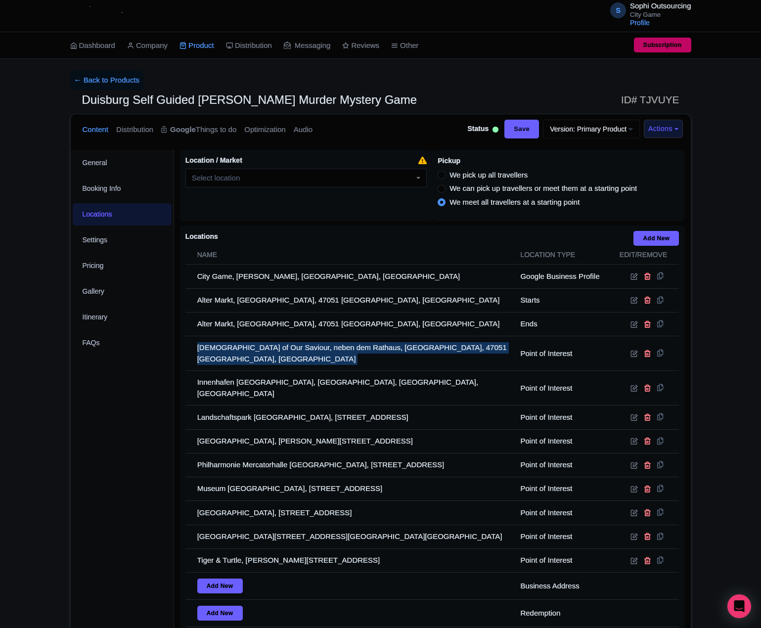
copy tr "Church of Our Saviour, neben dem Rathaus, Burgpl., 47051 Duisburg, Germany"
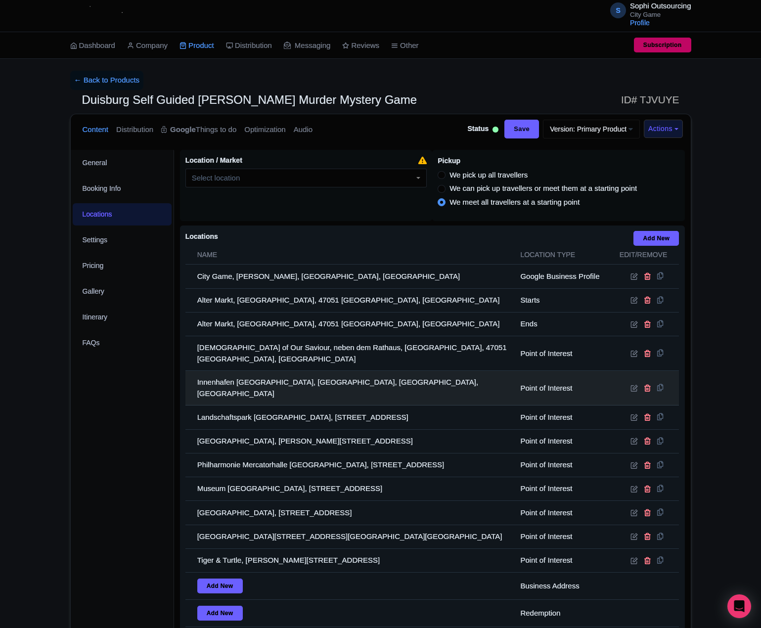
click at [312, 386] on td "Innenhafen Duisburg, Hansegracht, Duisburg, Germany" at bounding box center [349, 388] width 329 height 35
drag, startPoint x: 312, startPoint y: 386, endPoint x: 310, endPoint y: 377, distance: 9.0
click at [312, 386] on td "Innenhafen Duisburg, Hansegracht, Duisburg, Germany" at bounding box center [349, 388] width 329 height 35
click at [310, 377] on td "Innenhafen Duisburg, Hansegracht, Duisburg, Germany" at bounding box center [349, 388] width 329 height 35
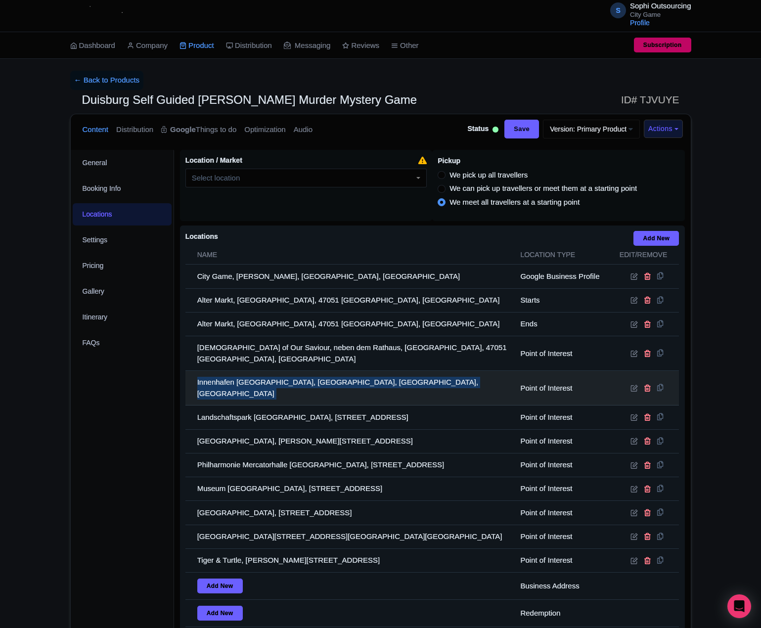
click at [310, 377] on td "Innenhafen Duisburg, Hansegracht, Duisburg, Germany" at bounding box center [349, 388] width 329 height 35
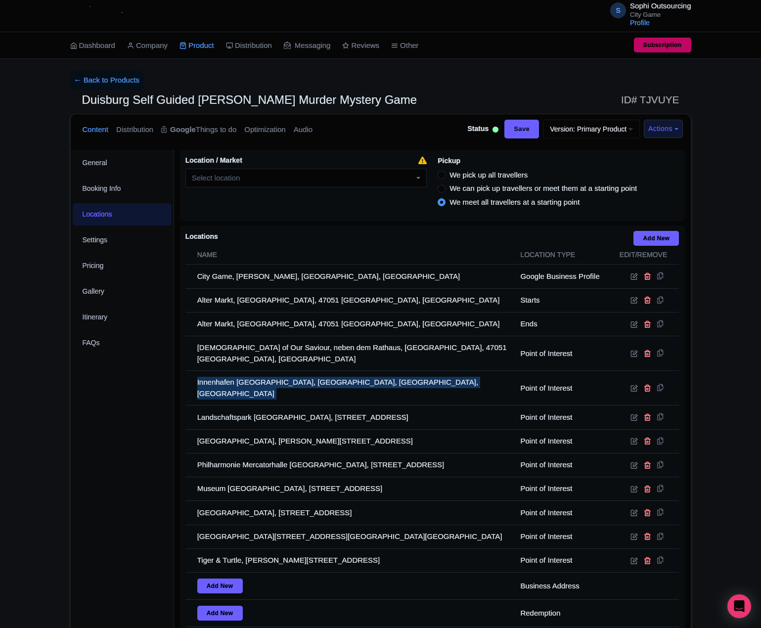
copy tr "Innenhafen Duisburg, Hansegracht, Duisburg, Germany"
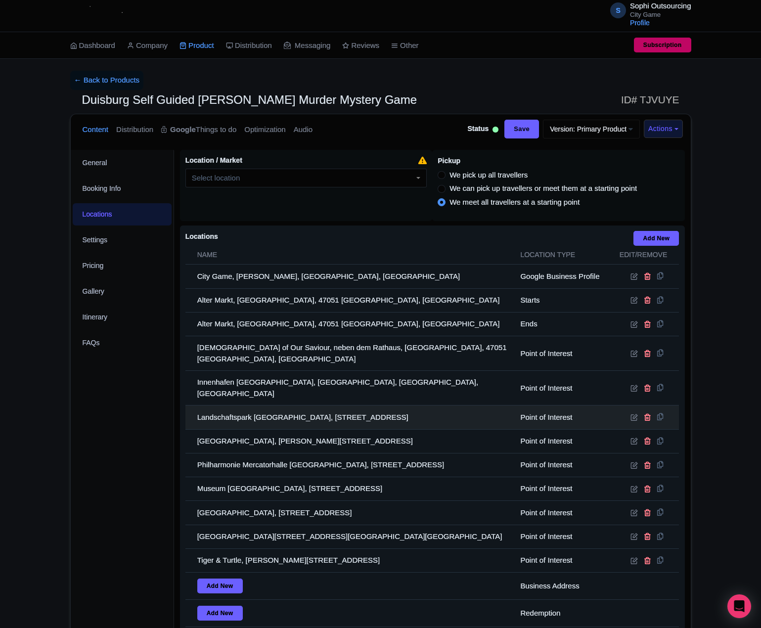
click at [231, 405] on td "Landschaftspark Duisburg-Nord, Emscherstraße 71, 47137 Duisburg, Germany" at bounding box center [349, 417] width 329 height 24
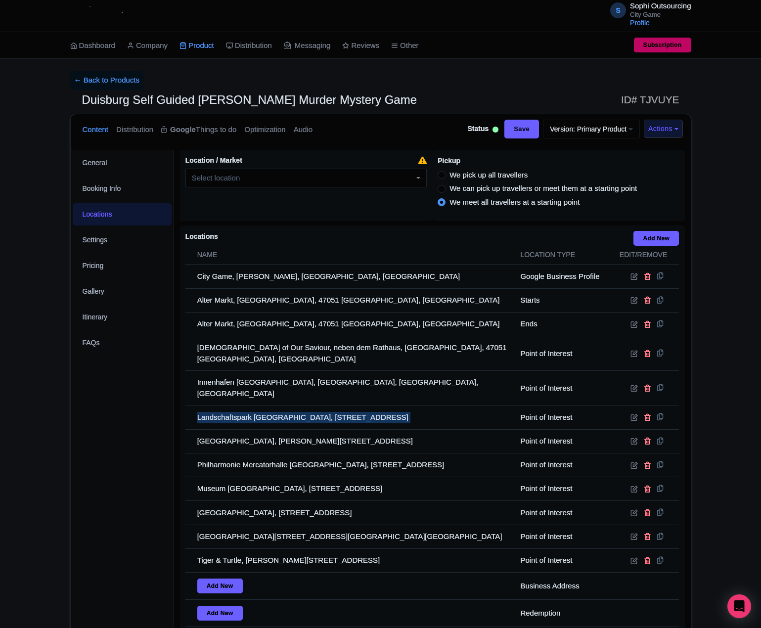
drag, startPoint x: 231, startPoint y: 405, endPoint x: 45, endPoint y: 405, distance: 186.9
click at [227, 405] on td "Landschaftspark Duisburg-Nord, Emscherstraße 71, 47137 Duisburg, Germany" at bounding box center [349, 417] width 329 height 24
copy tr "Landschaftspark Duisburg-Nord, Emscherstraße 71, 47137 Duisburg, Germany"
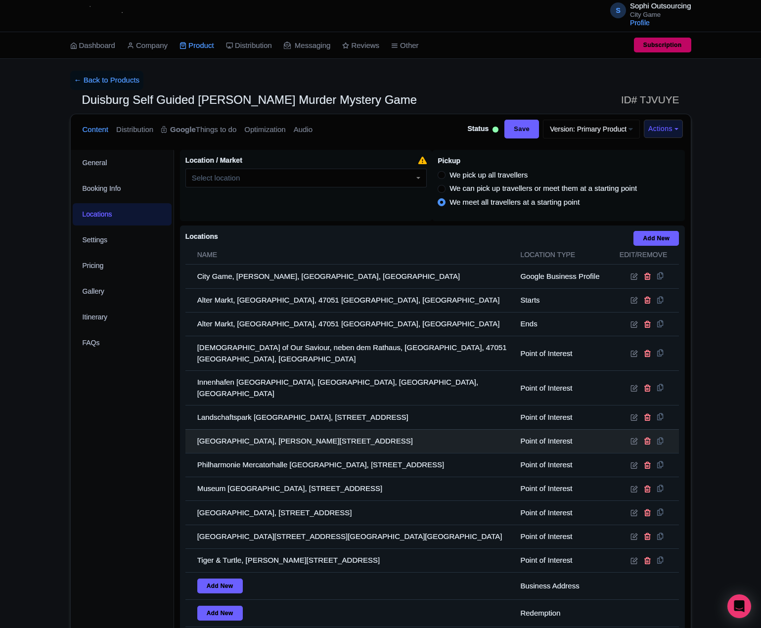
click at [249, 429] on td "Lehmbruck Museum, Friedrich-Wilhelm-Straße 40, 47051 Duisburg, Germany" at bounding box center [349, 441] width 329 height 24
drag, startPoint x: 250, startPoint y: 419, endPoint x: 251, endPoint y: 424, distance: 5.5
click at [250, 429] on td "Lehmbruck Museum, Friedrich-Wilhelm-Straße 40, 47051 Duisburg, Germany" at bounding box center [349, 441] width 329 height 24
click at [251, 429] on td "Lehmbruck Museum, Friedrich-Wilhelm-Straße 40, 47051 Duisburg, Germany" at bounding box center [349, 441] width 329 height 24
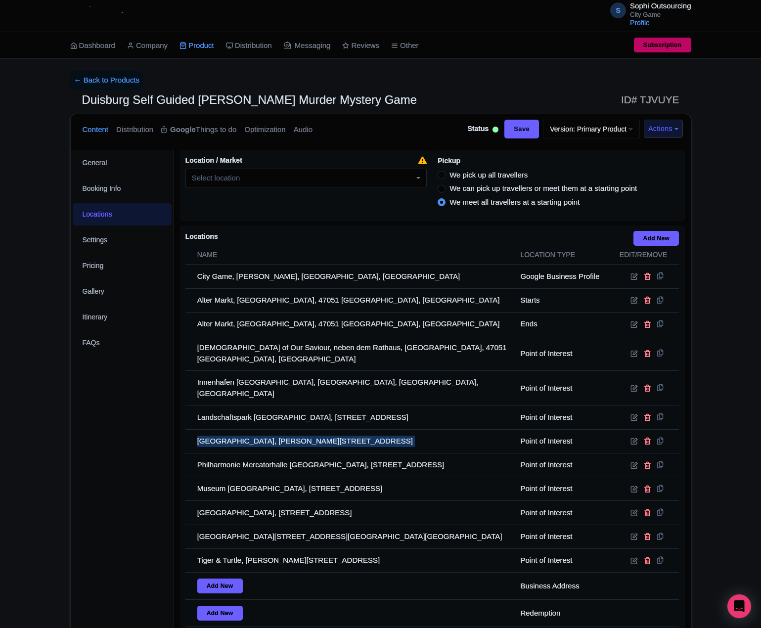
drag, startPoint x: 251, startPoint y: 424, endPoint x: 165, endPoint y: 425, distance: 85.5
click at [246, 429] on td "Lehmbruck Museum, Friedrich-Wilhelm-Straße 40, 47051 Duisburg, Germany" at bounding box center [349, 441] width 329 height 24
copy tr "Lehmbruck Museum, Friedrich-Wilhelm-Straße 40, 47051 Duisburg, Germany"
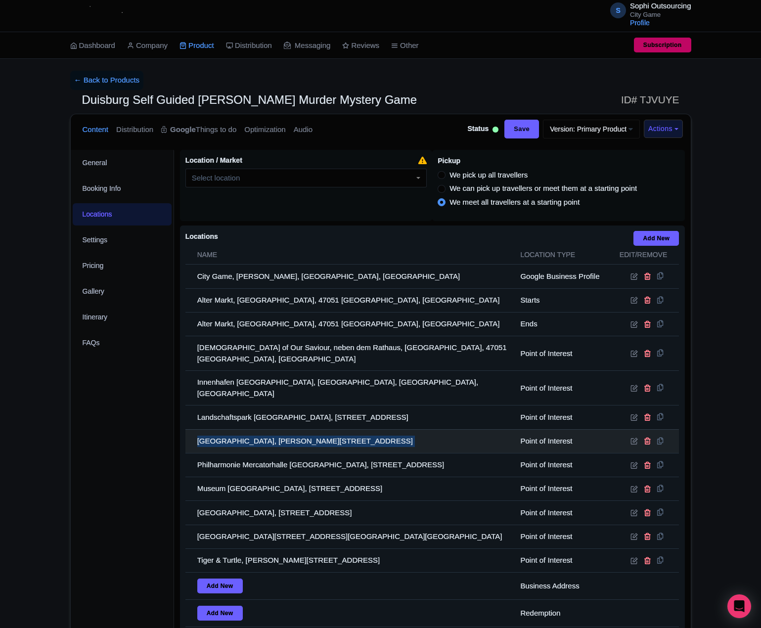
click at [250, 429] on td "Lehmbruck Museum, Friedrich-Wilhelm-Straße 40, 47051 Duisburg, Germany" at bounding box center [349, 441] width 329 height 24
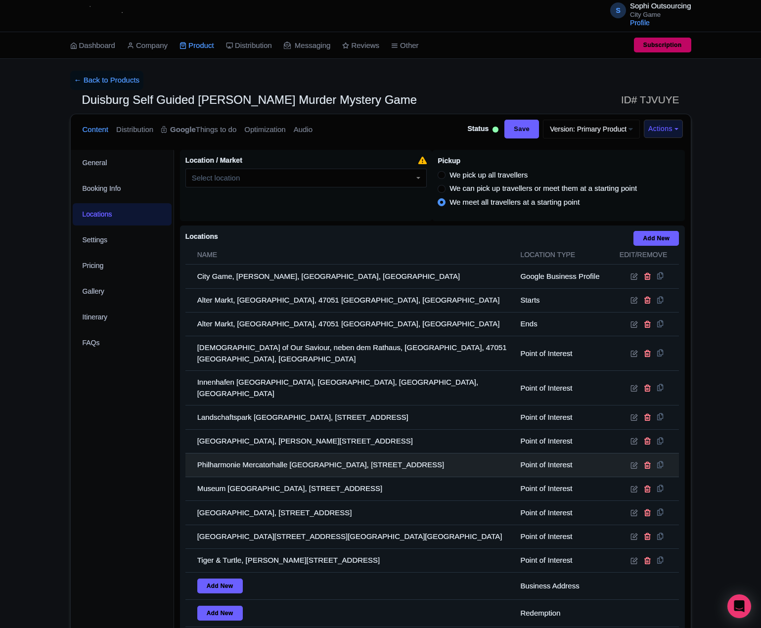
click at [217, 455] on td "Philharmonie Mercatorhalle Duisburg, Landfermannstraße 6, 47051 Duisburg, Germa…" at bounding box center [349, 465] width 329 height 24
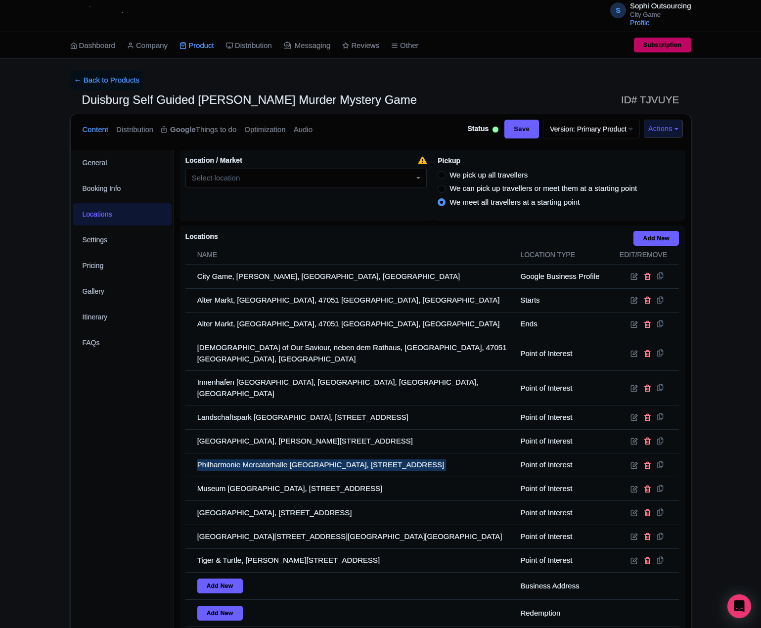
copy tr "Philharmonie Mercatorhalle Duisburg, Landfermannstraße 6, 47051 Duisburg, Germa…"
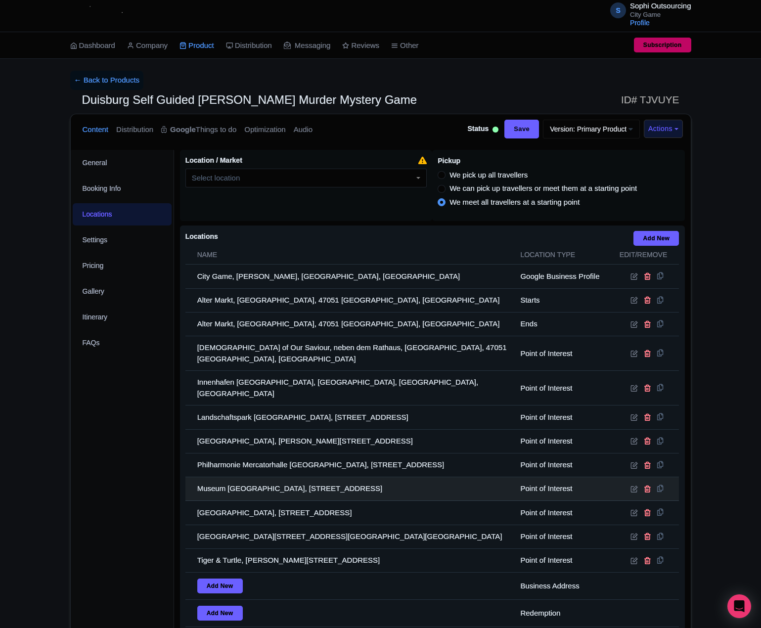
click at [257, 477] on td "Museum Küppersmühle, Philosophenweg 55, 47051 Duisburg, Germany" at bounding box center [349, 489] width 329 height 24
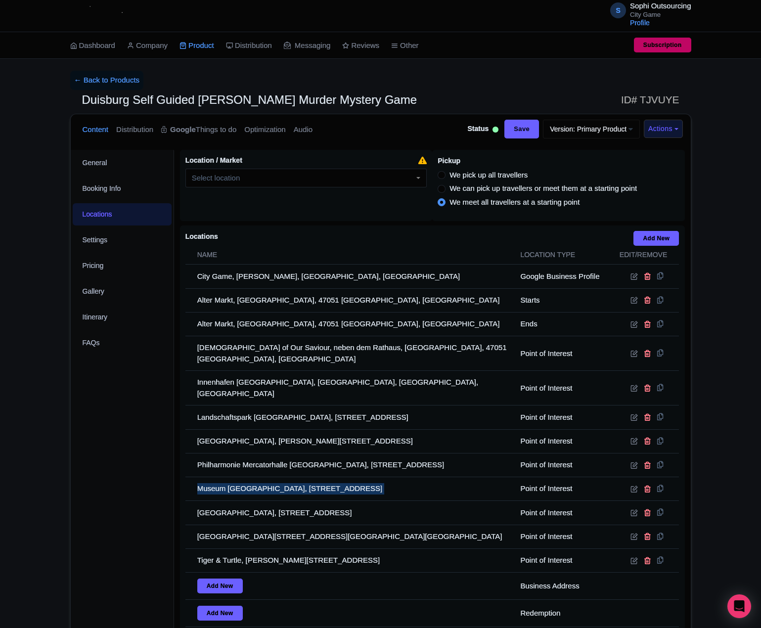
copy tr "Museum Küppersmühle, Philosophenweg 55, 47051 Duisburg, Germany"
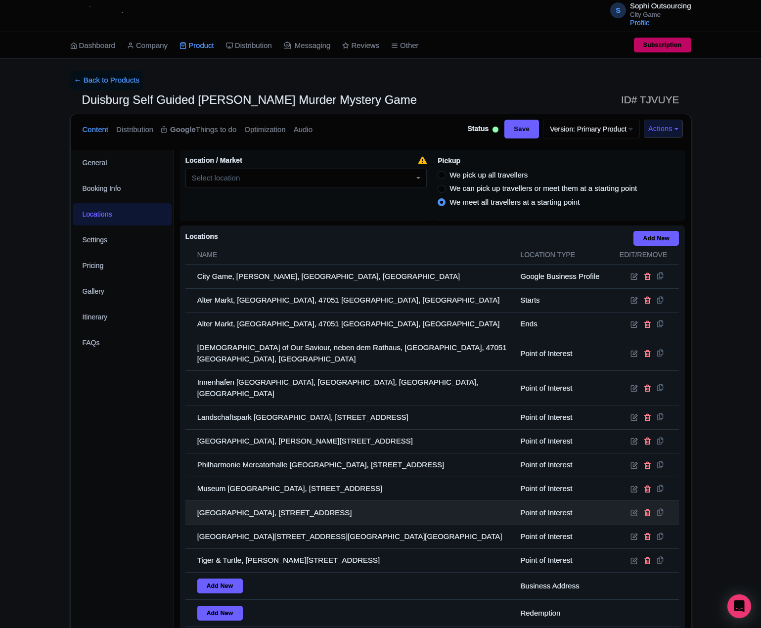
click at [237, 501] on td "Duisburg Zoo, Mülheimer Str. 273, 47058 Duisburg, Germany" at bounding box center [349, 513] width 329 height 24
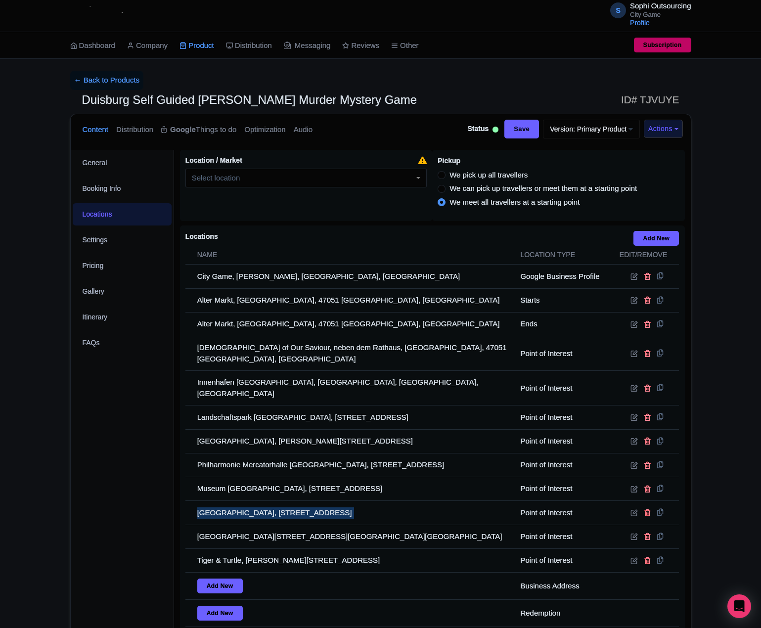
copy tr "Duisburg Zoo, Mülheimer Str. 273, 47058 Duisburg, Germany"
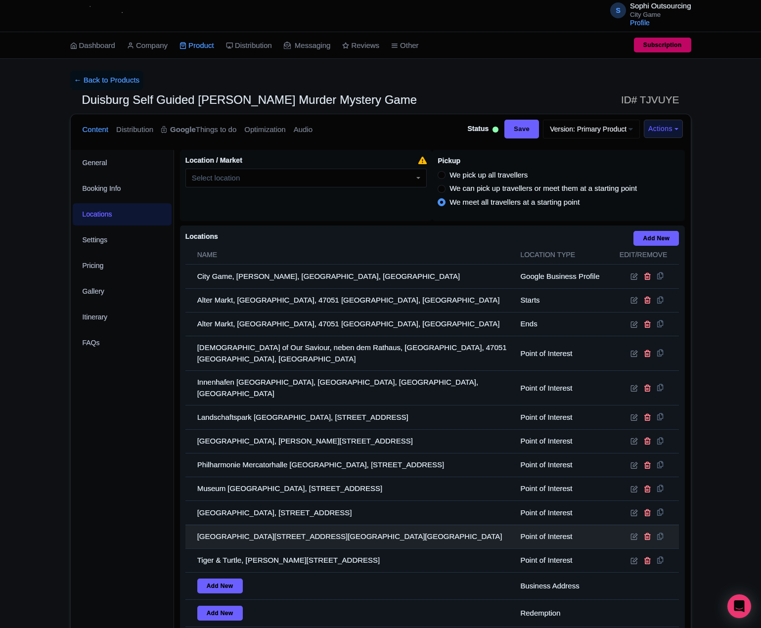
click at [263, 525] on td "Theater Duisburg, Neckarstraße 1, 47051 Duisburg, Germany" at bounding box center [349, 537] width 329 height 24
click at [260, 530] on td "Theater Duisburg, Neckarstraße 1, 47051 Duisburg, Germany" at bounding box center [349, 537] width 329 height 24
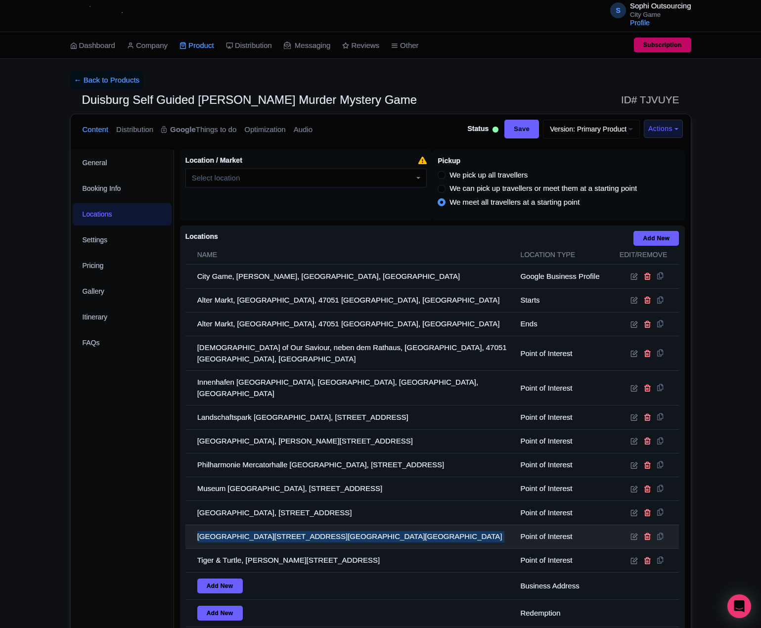
click at [260, 530] on td "Theater Duisburg, Neckarstraße 1, 47051 Duisburg, Germany" at bounding box center [349, 537] width 329 height 24
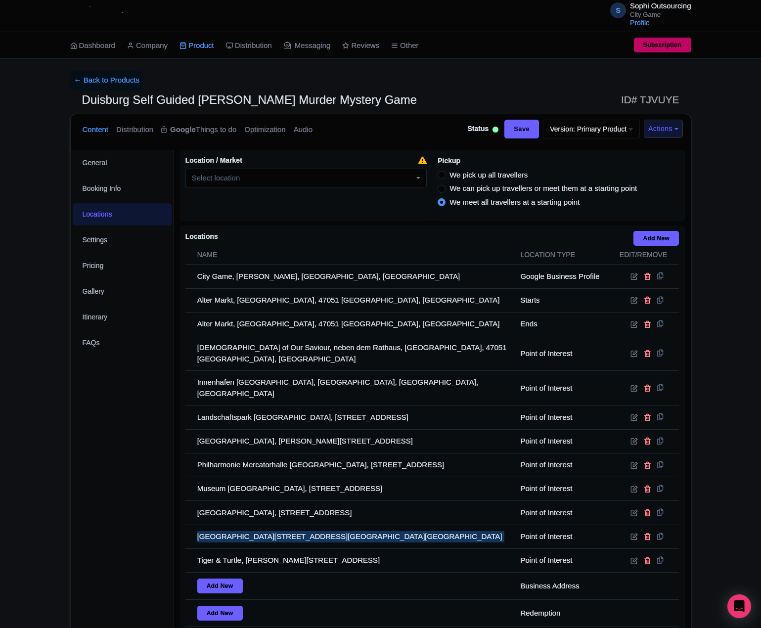
copy tr "Theater Duisburg, Neckarstraße 1, 47051 Duisburg, Germany"
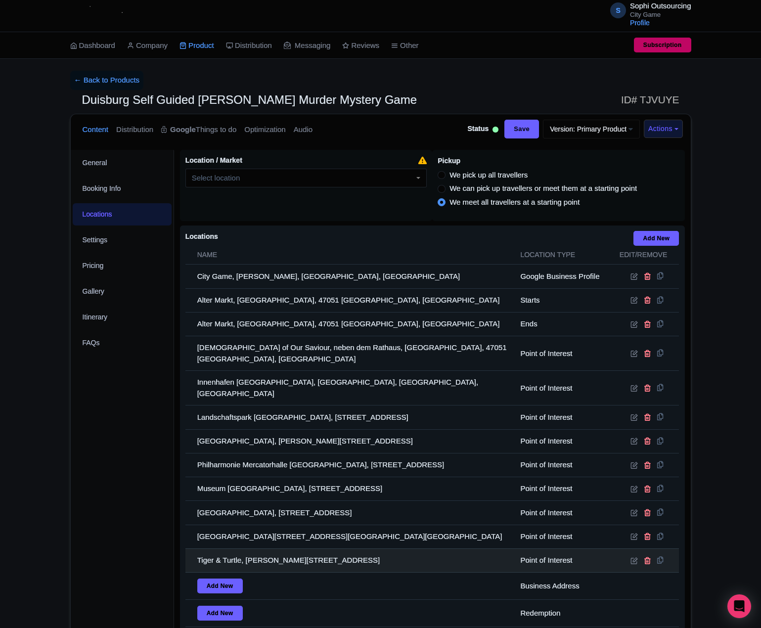
drag, startPoint x: 257, startPoint y: 557, endPoint x: 266, endPoint y: 546, distance: 13.7
click at [257, 557] on td "Tiger & Turtle, Ehinger Str. 117, 47249 Duisburg, Germany" at bounding box center [349, 560] width 329 height 24
click at [266, 548] on td "Tiger & Turtle, Ehinger Str. 117, 47249 Duisburg, Germany" at bounding box center [349, 560] width 329 height 24
click at [267, 548] on td "Tiger & Turtle, Ehinger Str. 117, 47249 Duisburg, Germany" at bounding box center [349, 560] width 329 height 24
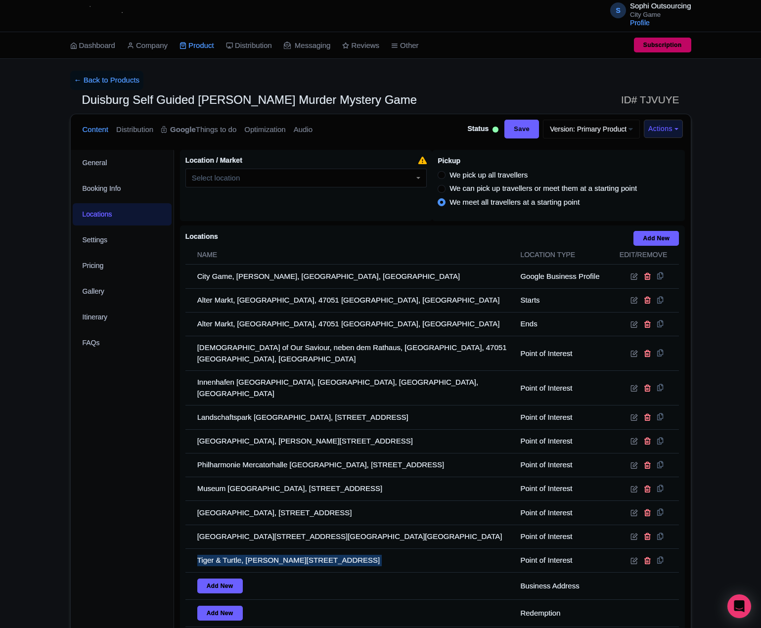
copy tr "Tiger & Turtle, Ehinger Str. 117, 47249 Duisburg, Germany"
click at [101, 78] on link "← Back to Products" at bounding box center [107, 80] width 74 height 19
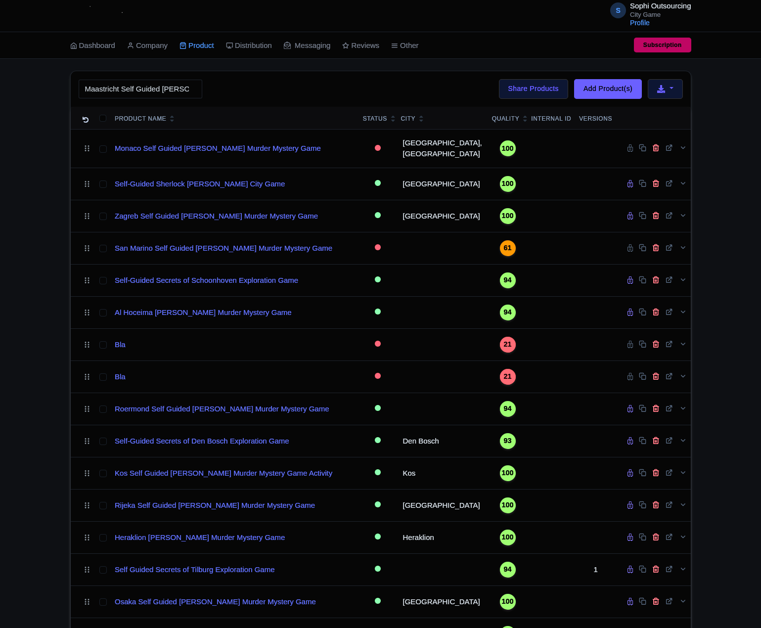
scroll to position [0, 105]
type input "Maastricht Self Guided [PERSON_NAME] Murder Mystery Game"
click button "Search" at bounding box center [0, 0] width 0 height 0
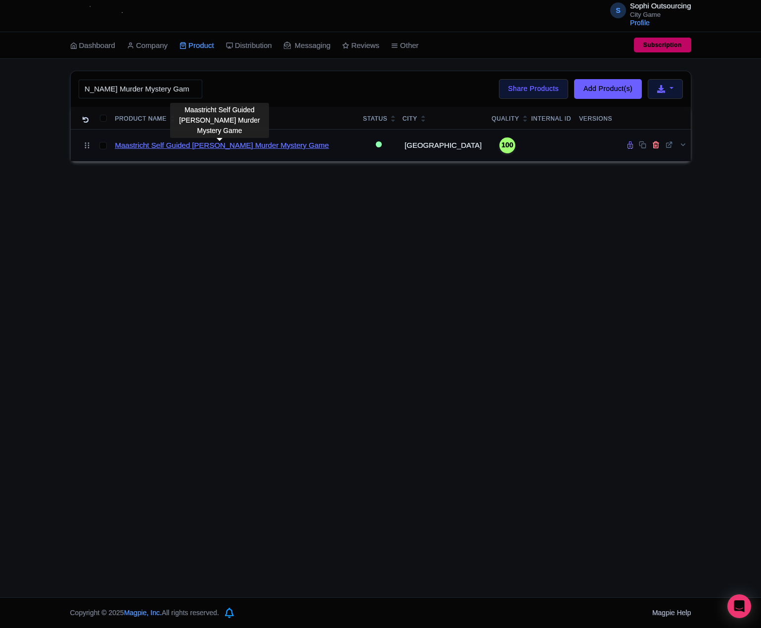
click at [183, 151] on link "Maastricht Self Guided [PERSON_NAME] Murder Mystery Game" at bounding box center [222, 145] width 214 height 11
click at [184, 151] on link "Maastricht Self Guided [PERSON_NAME] Murder Mystery Game" at bounding box center [222, 145] width 214 height 11
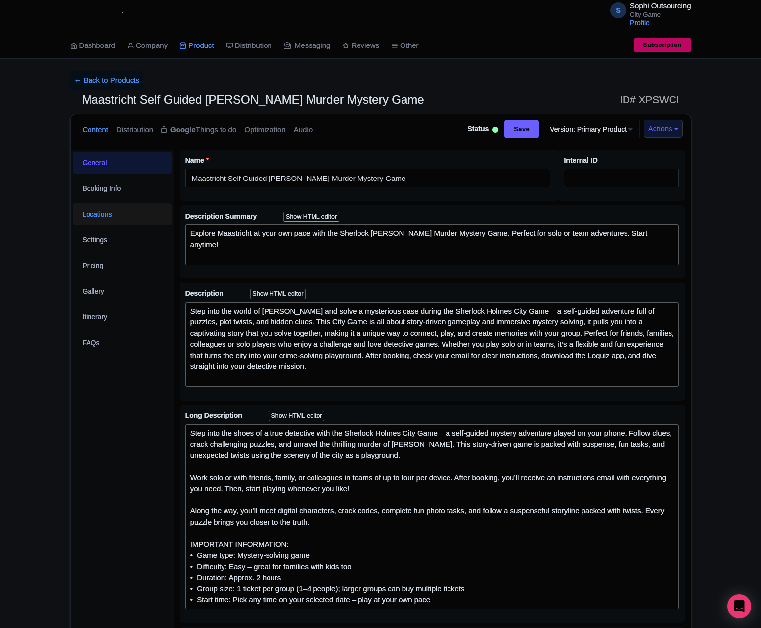
click at [107, 210] on link "Locations" at bounding box center [122, 214] width 99 height 22
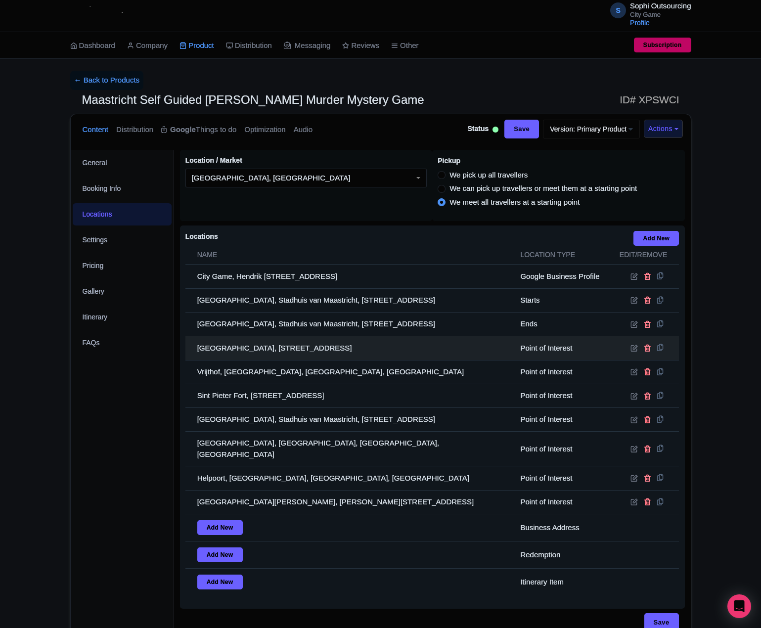
click at [311, 347] on td "[GEOGRAPHIC_DATA], [STREET_ADDRESS]" at bounding box center [349, 348] width 329 height 24
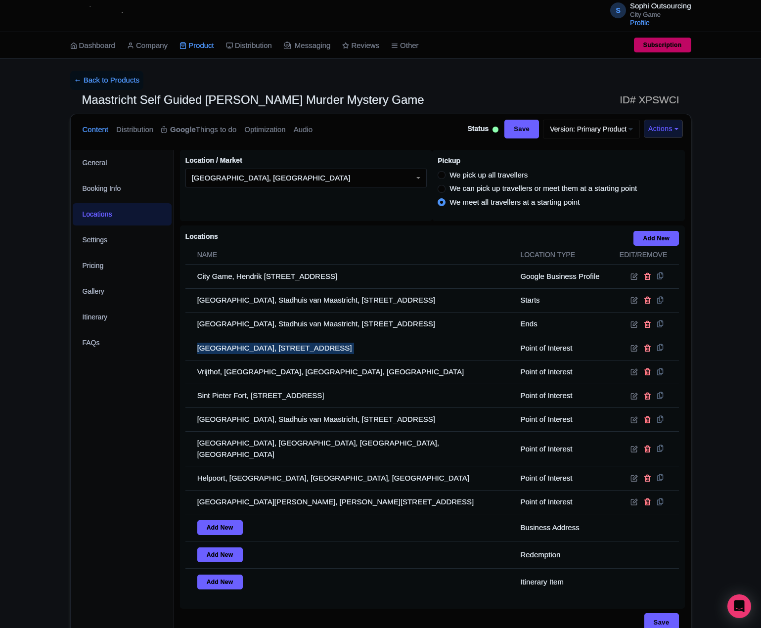
copy tr "[GEOGRAPHIC_DATA], [STREET_ADDRESS]"
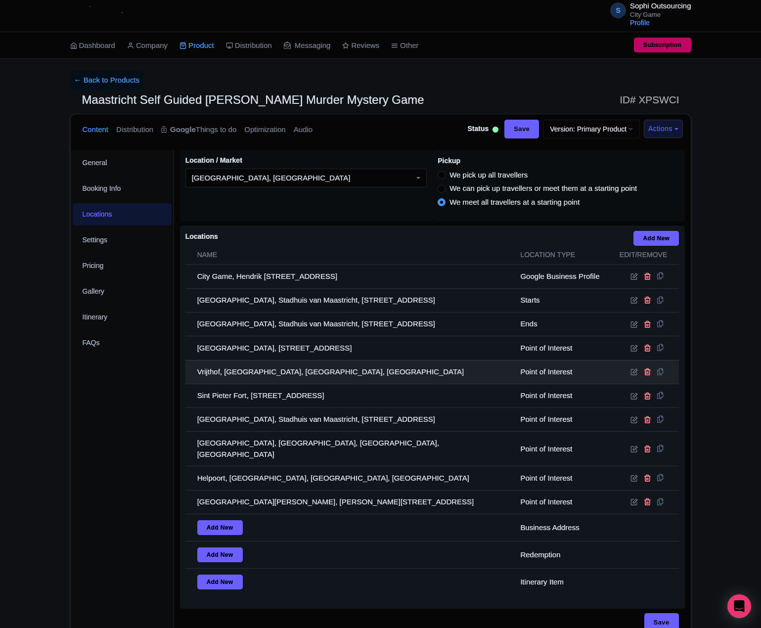
click at [300, 384] on td "Vrijthof, [GEOGRAPHIC_DATA], [GEOGRAPHIC_DATA], [GEOGRAPHIC_DATA]" at bounding box center [349, 372] width 329 height 24
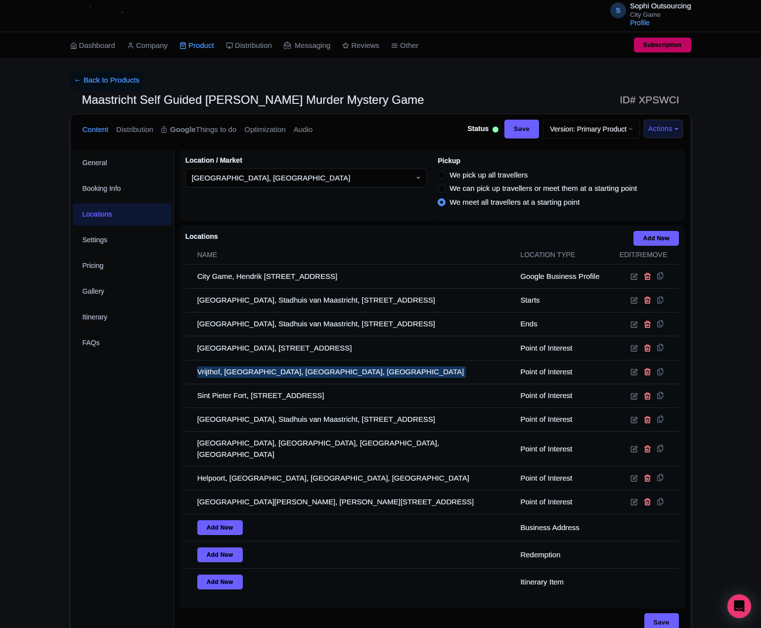
copy tr "Vrijthof, [GEOGRAPHIC_DATA], [GEOGRAPHIC_DATA], [GEOGRAPHIC_DATA]"
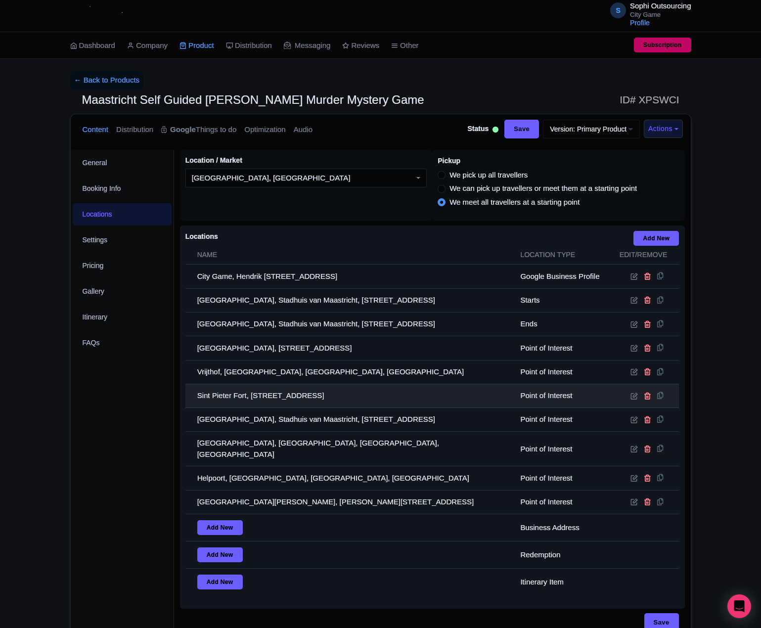
click at [307, 394] on td "Sint Pieter Fort, [STREET_ADDRESS]" at bounding box center [349, 396] width 329 height 24
copy tr "Sint Pieter Fort, [STREET_ADDRESS]"
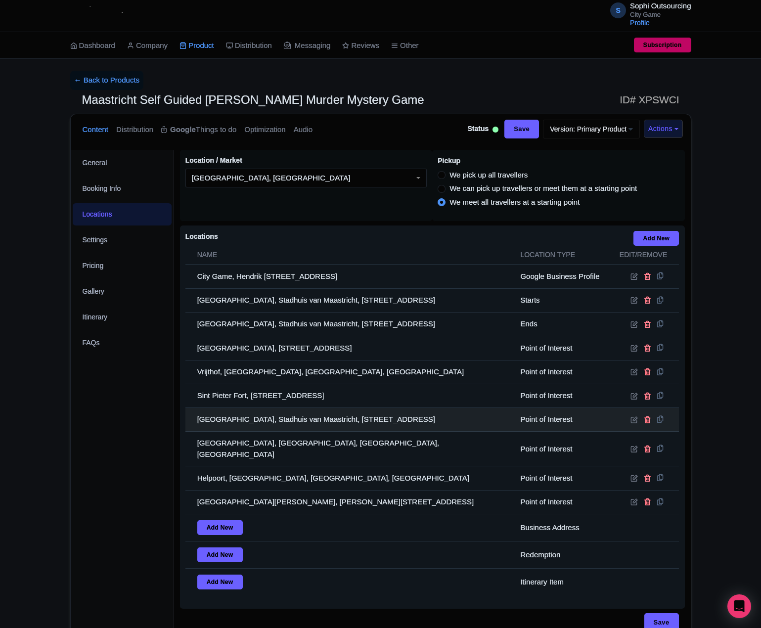
click at [287, 432] on td "[GEOGRAPHIC_DATA], Stadhuis van Maastricht, [STREET_ADDRESS]" at bounding box center [349, 420] width 329 height 24
copy tr "[GEOGRAPHIC_DATA], Stadhuis van Maastricht, [STREET_ADDRESS]"
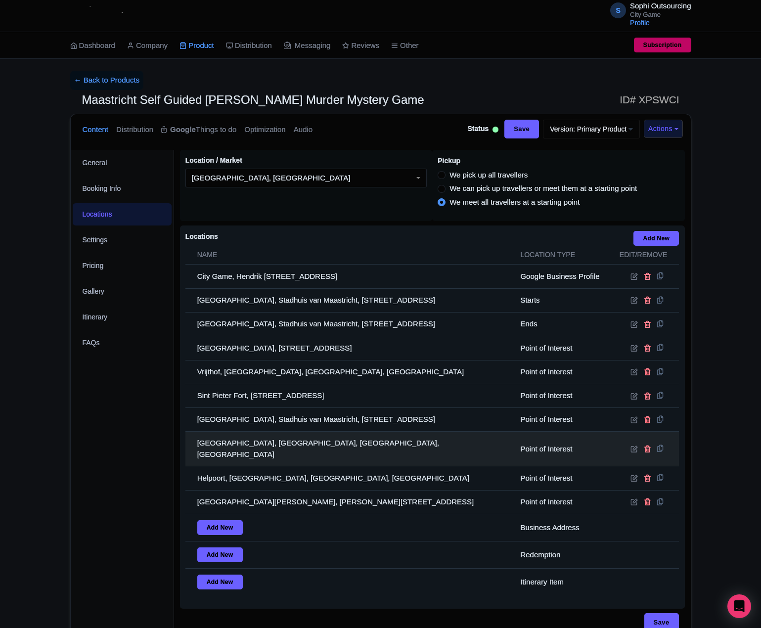
click at [254, 443] on td "[GEOGRAPHIC_DATA], [GEOGRAPHIC_DATA], [GEOGRAPHIC_DATA], [GEOGRAPHIC_DATA]" at bounding box center [349, 449] width 329 height 35
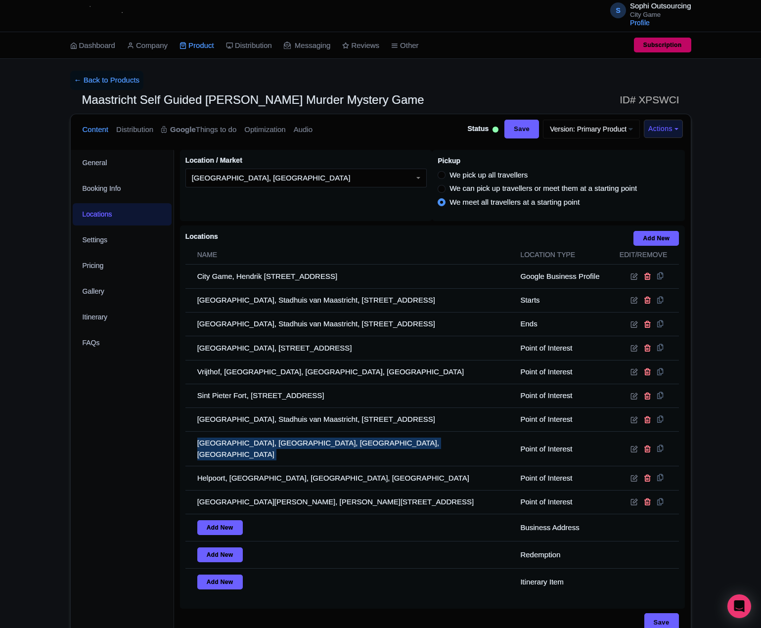
copy tr "[GEOGRAPHIC_DATA], [GEOGRAPHIC_DATA], [GEOGRAPHIC_DATA], [GEOGRAPHIC_DATA]"
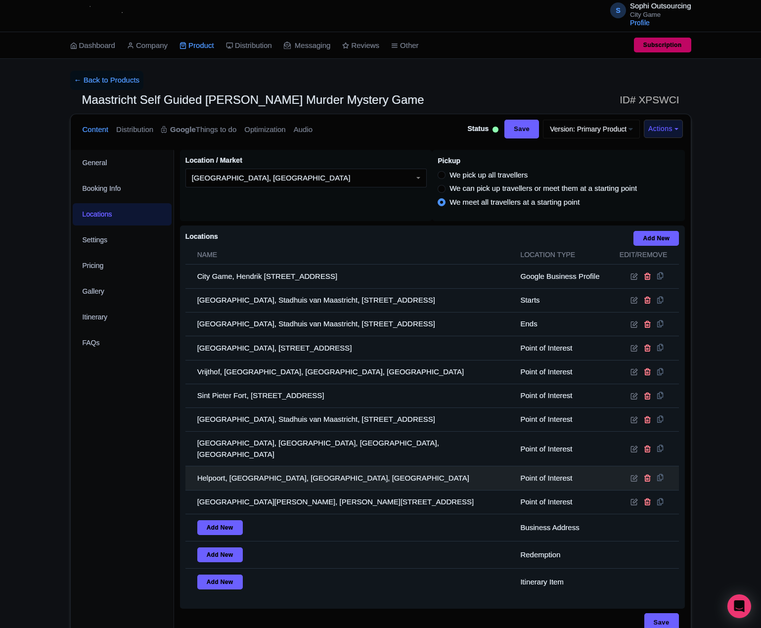
click at [304, 482] on td "Helpoort, [GEOGRAPHIC_DATA], [GEOGRAPHIC_DATA], [GEOGRAPHIC_DATA]" at bounding box center [349, 478] width 329 height 24
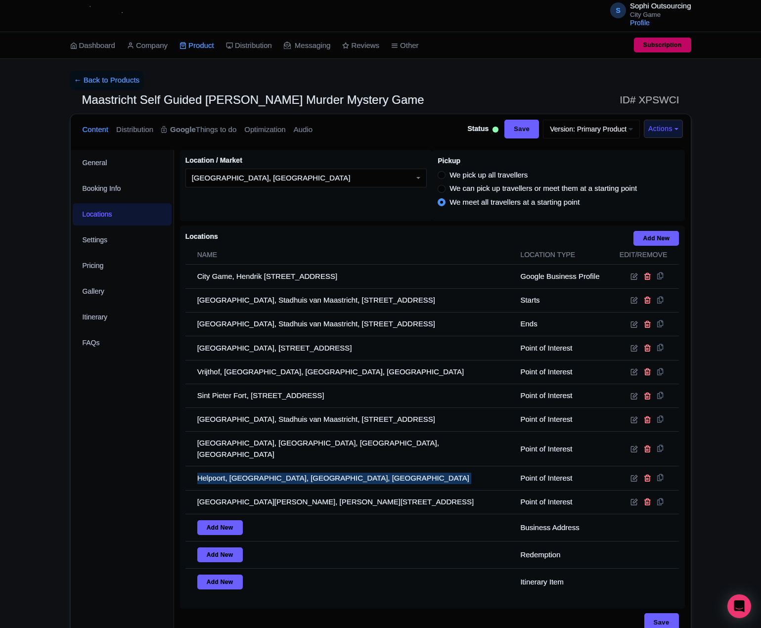
copy tr "Helpoort, [GEOGRAPHIC_DATA], [GEOGRAPHIC_DATA], [GEOGRAPHIC_DATA]"
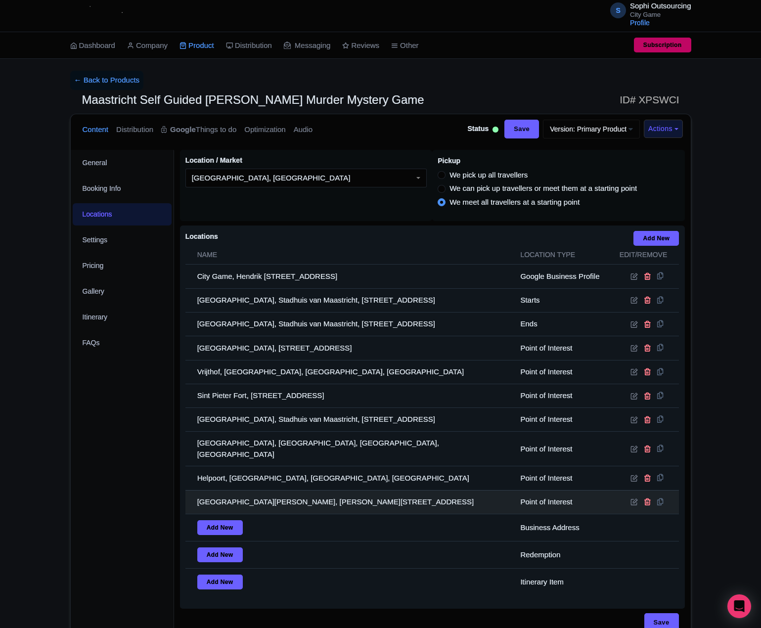
click at [285, 498] on td "[GEOGRAPHIC_DATA][PERSON_NAME], [PERSON_NAME][STREET_ADDRESS]" at bounding box center [349, 502] width 329 height 24
drag, startPoint x: 285, startPoint y: 498, endPoint x: 224, endPoint y: 506, distance: 61.8
click at [224, 506] on td "[GEOGRAPHIC_DATA][PERSON_NAME], [PERSON_NAME][STREET_ADDRESS]" at bounding box center [349, 502] width 329 height 24
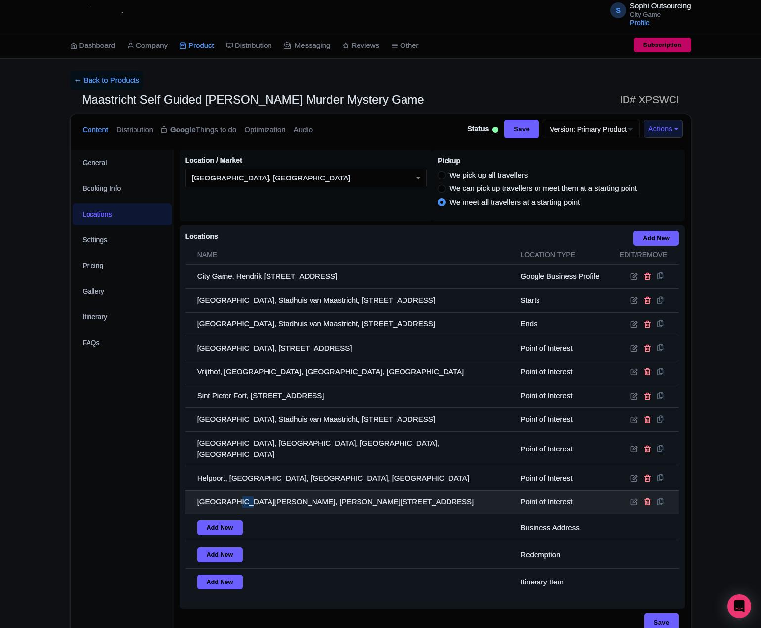
click at [224, 506] on td "[GEOGRAPHIC_DATA][PERSON_NAME], [PERSON_NAME][STREET_ADDRESS]" at bounding box center [349, 502] width 329 height 24
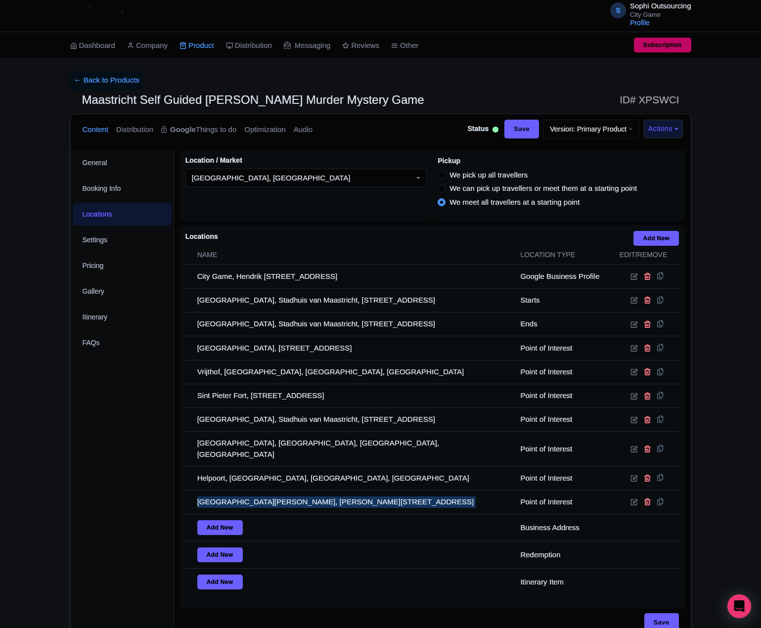
copy tr "[GEOGRAPHIC_DATA][PERSON_NAME], [PERSON_NAME][STREET_ADDRESS]"
click at [117, 86] on link "← Back to Products" at bounding box center [107, 80] width 74 height 19
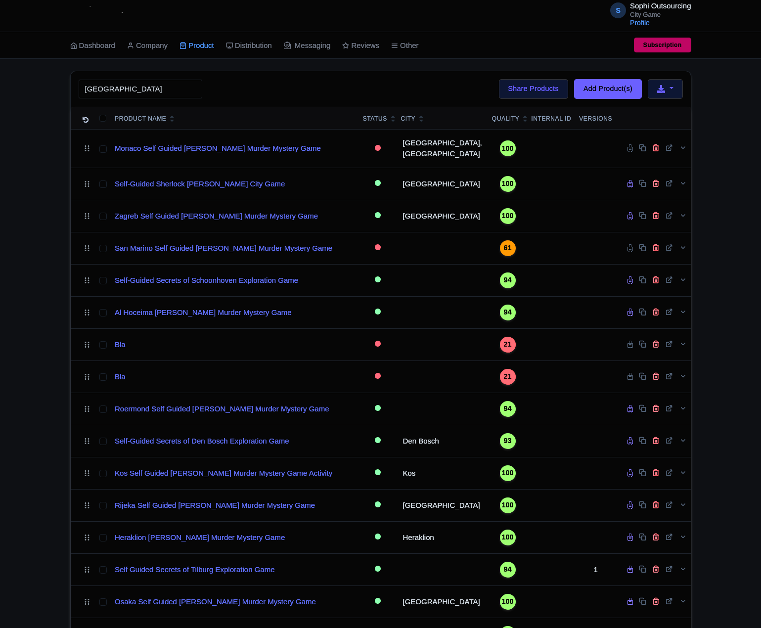
type input "[GEOGRAPHIC_DATA]"
click button "Search" at bounding box center [0, 0] width 0 height 0
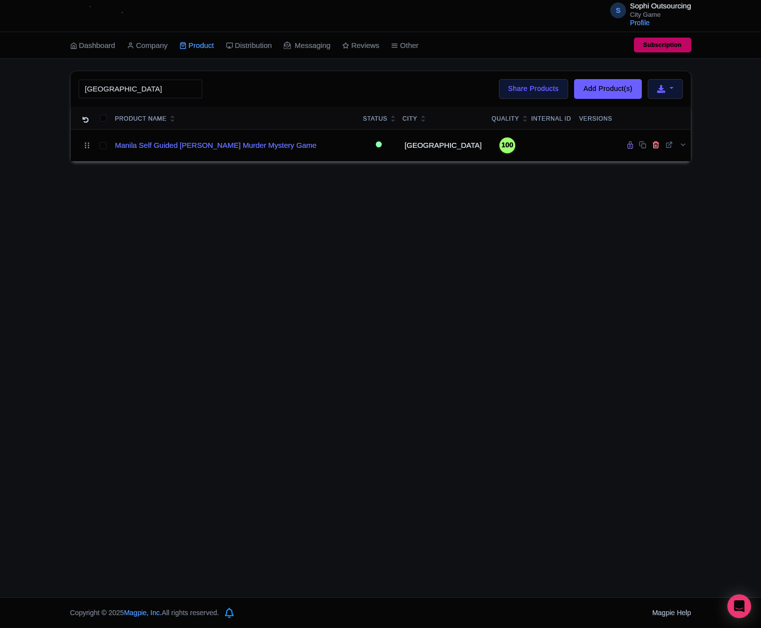
click at [407, 174] on div "S Sophi Outsourcing City Game Profile Users Settings Sign out Dashboard Company…" at bounding box center [380, 298] width 761 height 597
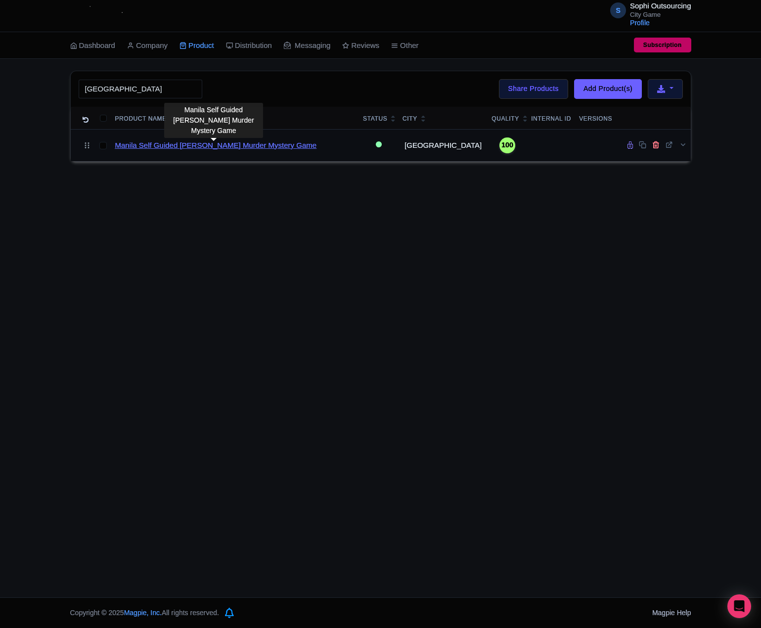
click at [238, 151] on link "Manila Self Guided [PERSON_NAME] Murder Mystery Game" at bounding box center [216, 145] width 202 height 11
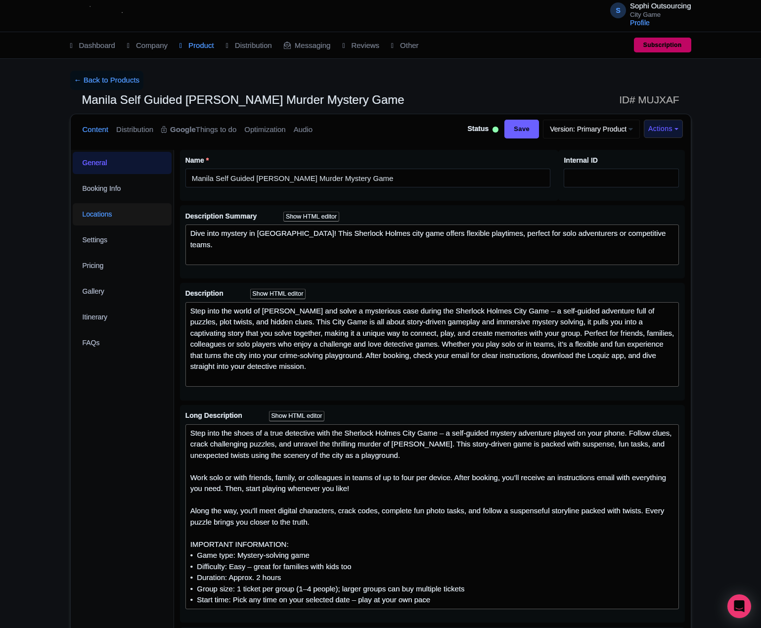
click at [95, 215] on link "Locations" at bounding box center [122, 214] width 99 height 22
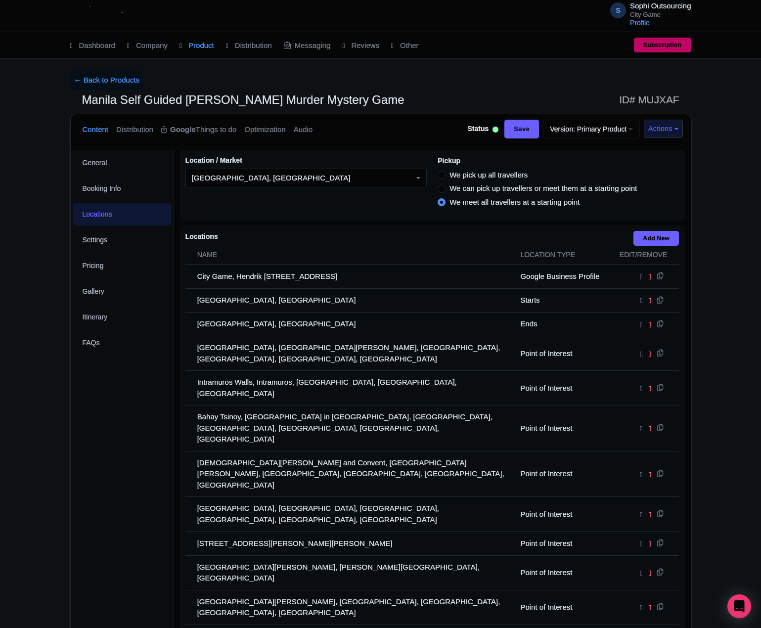
click at [154, 393] on div "General Booking Info Locations Settings Pricing Gallery Itinerary FAQs" at bounding box center [122, 451] width 103 height 603
click at [55, 409] on div "← Back to Products Manila Self Guided [PERSON_NAME] Murder Mystery Game ID# MUJ…" at bounding box center [380, 412] width 761 height 682
click at [50, 386] on div "← Back to Products Manila Self Guided [PERSON_NAME] Murder Mystery Game ID# MUJ…" at bounding box center [380, 412] width 761 height 682
click at [42, 381] on div "← Back to Products Manila Self Guided [PERSON_NAME] Murder Mystery Game ID# MUJ…" at bounding box center [380, 412] width 761 height 682
click at [35, 420] on div "← Back to Products Manila Self Guided [PERSON_NAME] Murder Mystery Game ID# MUJ…" at bounding box center [380, 412] width 761 height 682
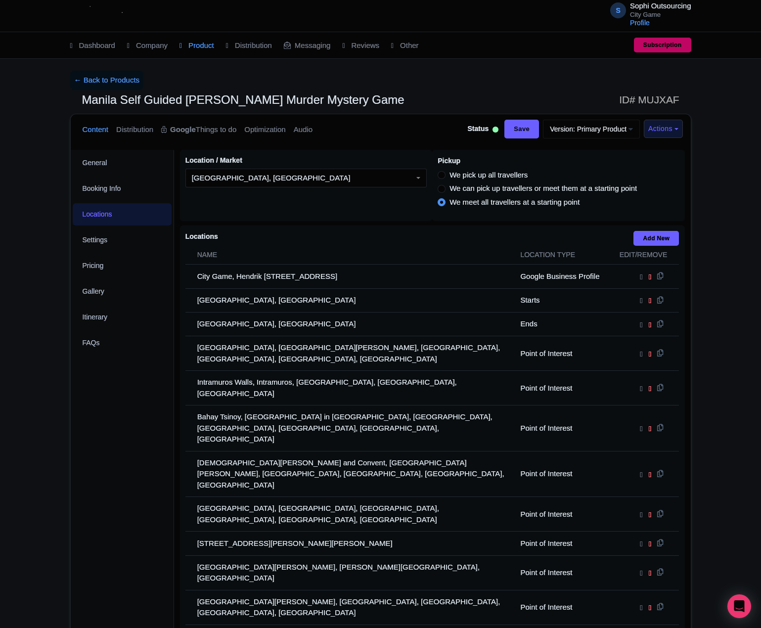
click at [31, 411] on div "← Back to Products Manila Self Guided [PERSON_NAME] Murder Mystery Game ID# MUJ…" at bounding box center [380, 412] width 761 height 682
click at [32, 403] on div "← Back to Products Manila Self Guided [PERSON_NAME] Murder Mystery Game ID# MUJ…" at bounding box center [380, 412] width 761 height 682
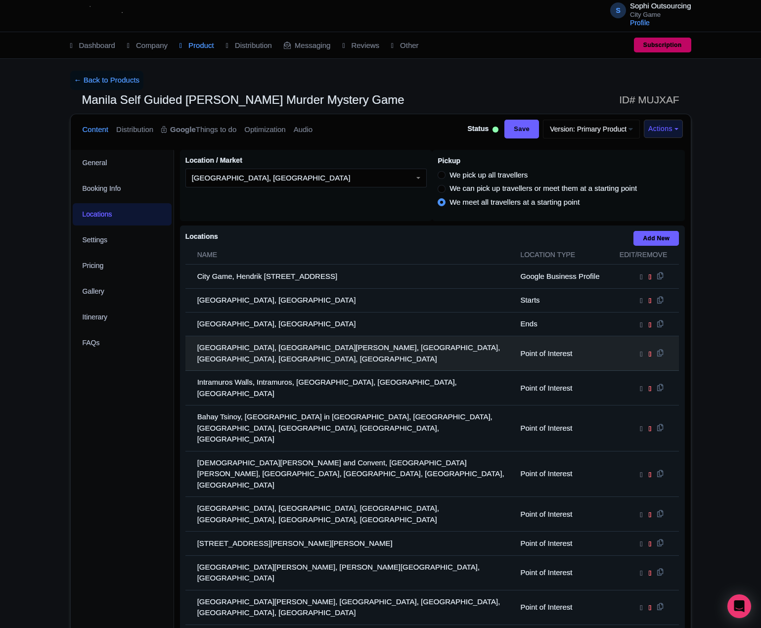
click at [342, 354] on td "[GEOGRAPHIC_DATA], [GEOGRAPHIC_DATA][PERSON_NAME], [GEOGRAPHIC_DATA], [GEOGRAPH…" at bounding box center [349, 353] width 329 height 35
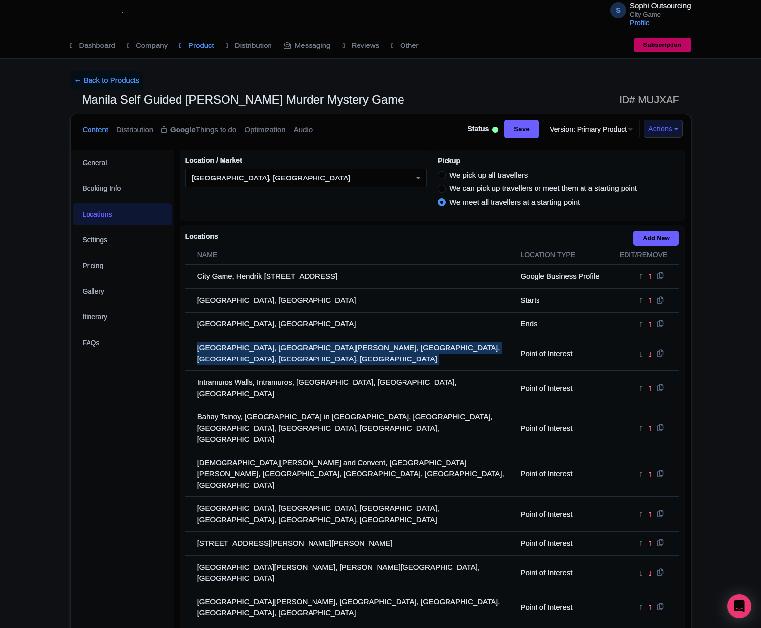
drag, startPoint x: 342, startPoint y: 354, endPoint x: 52, endPoint y: 354, distance: 289.8
click at [341, 354] on td "[GEOGRAPHIC_DATA], [GEOGRAPHIC_DATA][PERSON_NAME], [GEOGRAPHIC_DATA], [GEOGRAPH…" at bounding box center [349, 353] width 329 height 35
copy tr "[GEOGRAPHIC_DATA], [GEOGRAPHIC_DATA][PERSON_NAME], [GEOGRAPHIC_DATA], [GEOGRAPH…"
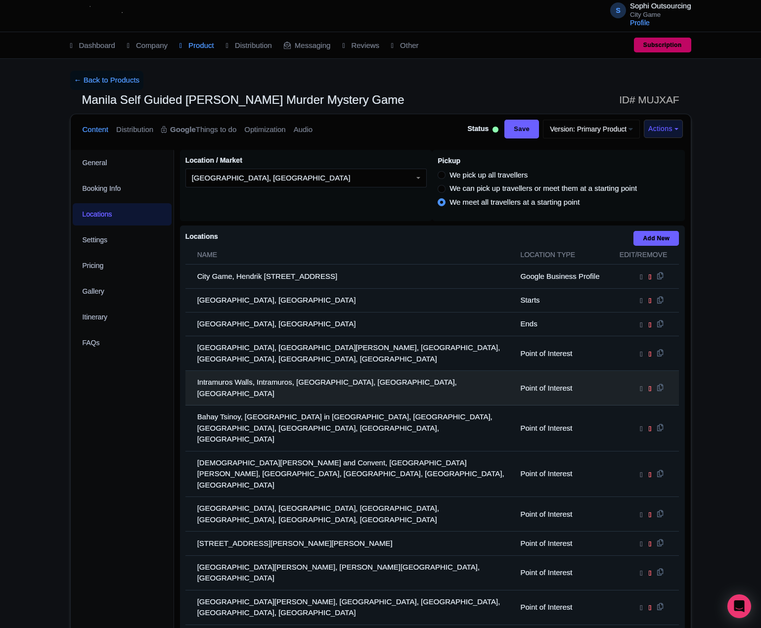
click at [298, 371] on td "Intramuros Walls, Intramuros, [GEOGRAPHIC_DATA], [GEOGRAPHIC_DATA], [GEOGRAPHIC…" at bounding box center [349, 388] width 329 height 35
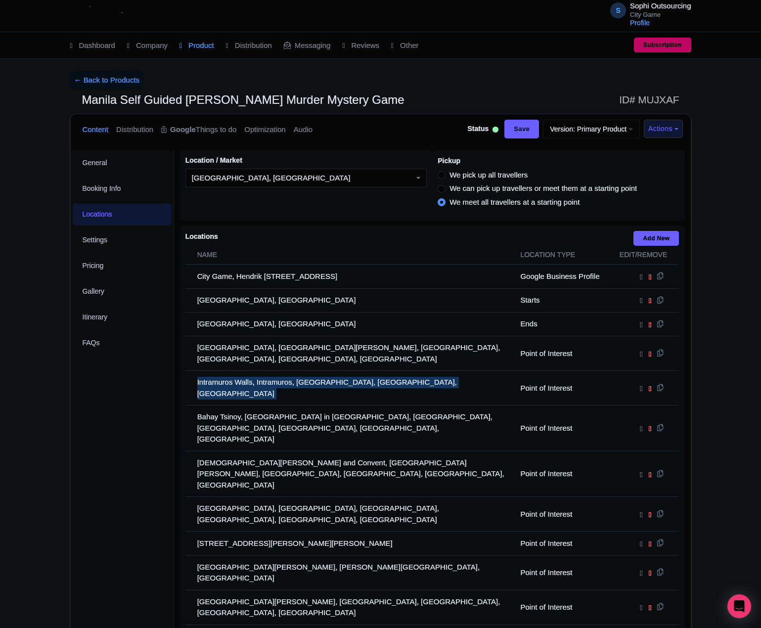
copy tr "Intramuros Walls, Intramuros, [GEOGRAPHIC_DATA], [GEOGRAPHIC_DATA], [GEOGRAPHIC…"
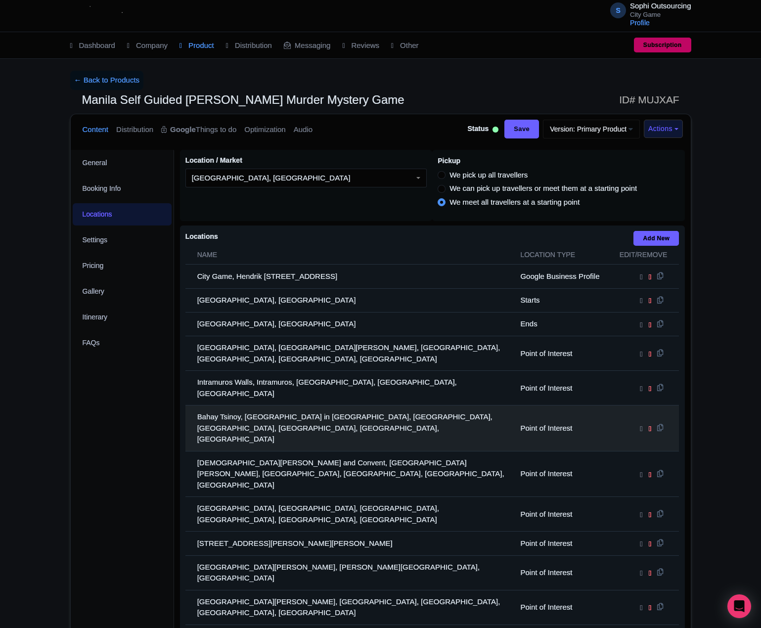
click at [275, 412] on td "Bahay Tsinoy, [GEOGRAPHIC_DATA] in [GEOGRAPHIC_DATA], [GEOGRAPHIC_DATA], [GEOGR…" at bounding box center [349, 428] width 329 height 46
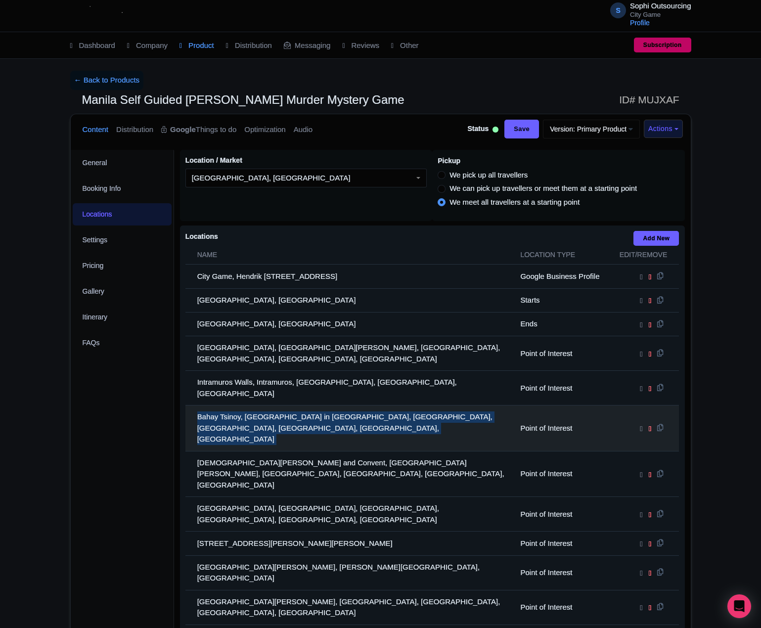
click at [275, 412] on td "Bahay Tsinoy, [GEOGRAPHIC_DATA] in [GEOGRAPHIC_DATA], [GEOGRAPHIC_DATA], [GEOGR…" at bounding box center [349, 428] width 329 height 46
copy tr "Bahay Tsinoy, [GEOGRAPHIC_DATA] in [GEOGRAPHIC_DATA], [GEOGRAPHIC_DATA], [GEOGR…"
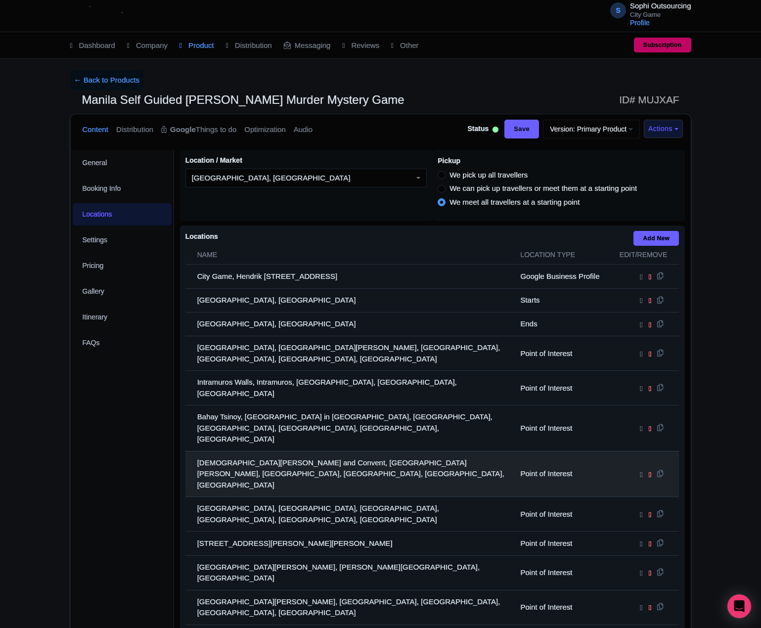
click at [240, 451] on td "[DEMOGRAPHIC_DATA][PERSON_NAME] and Convent, [GEOGRAPHIC_DATA][PERSON_NAME], [G…" at bounding box center [349, 474] width 329 height 46
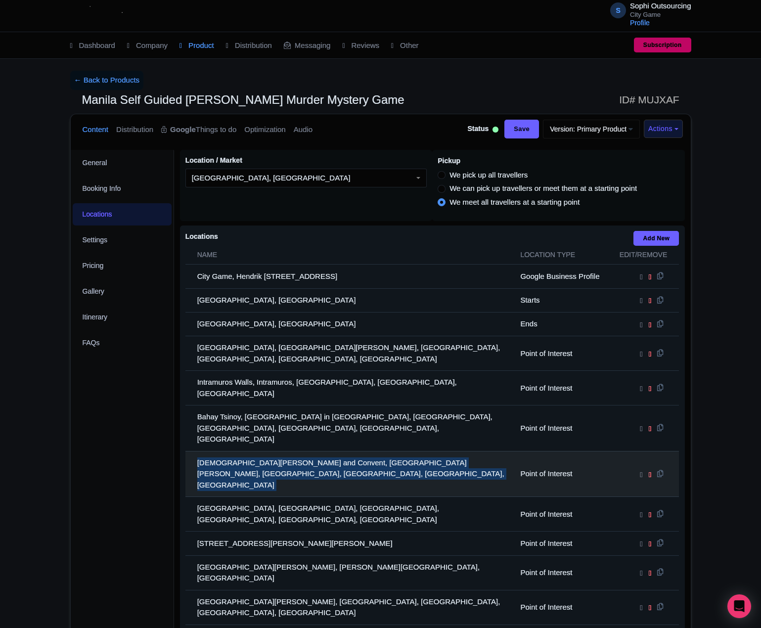
click at [240, 451] on td "[DEMOGRAPHIC_DATA][PERSON_NAME] and Convent, [GEOGRAPHIC_DATA][PERSON_NAME], [G…" at bounding box center [349, 474] width 329 height 46
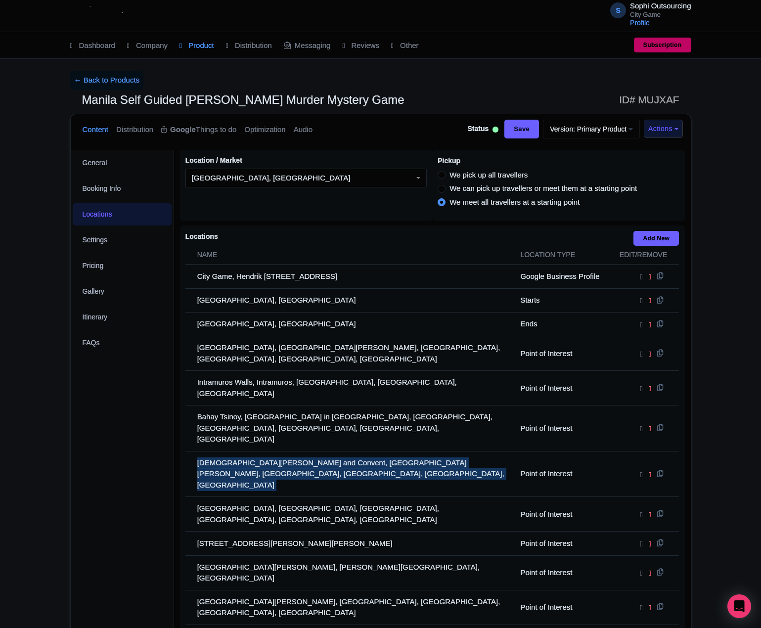
copy tr "[DEMOGRAPHIC_DATA][PERSON_NAME] and Convent, [GEOGRAPHIC_DATA][PERSON_NAME], [G…"
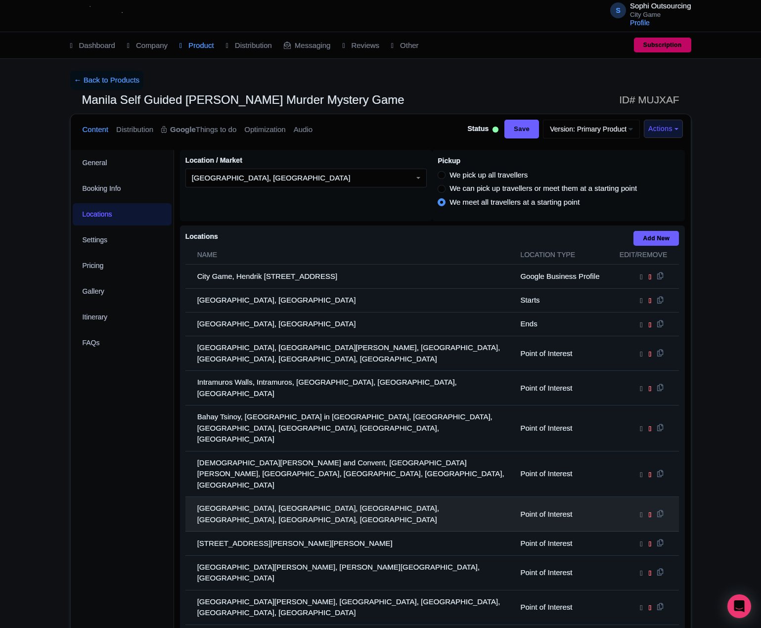
click at [298, 497] on td "[GEOGRAPHIC_DATA], [GEOGRAPHIC_DATA], [GEOGRAPHIC_DATA], [GEOGRAPHIC_DATA], [GE…" at bounding box center [349, 514] width 329 height 35
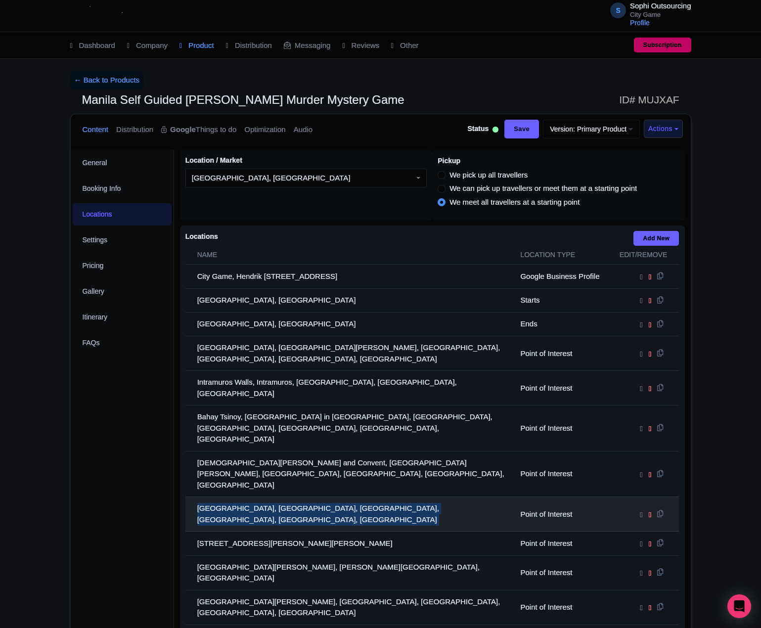
click at [298, 497] on td "[GEOGRAPHIC_DATA], [GEOGRAPHIC_DATA], [GEOGRAPHIC_DATA], [GEOGRAPHIC_DATA], [GE…" at bounding box center [349, 514] width 329 height 35
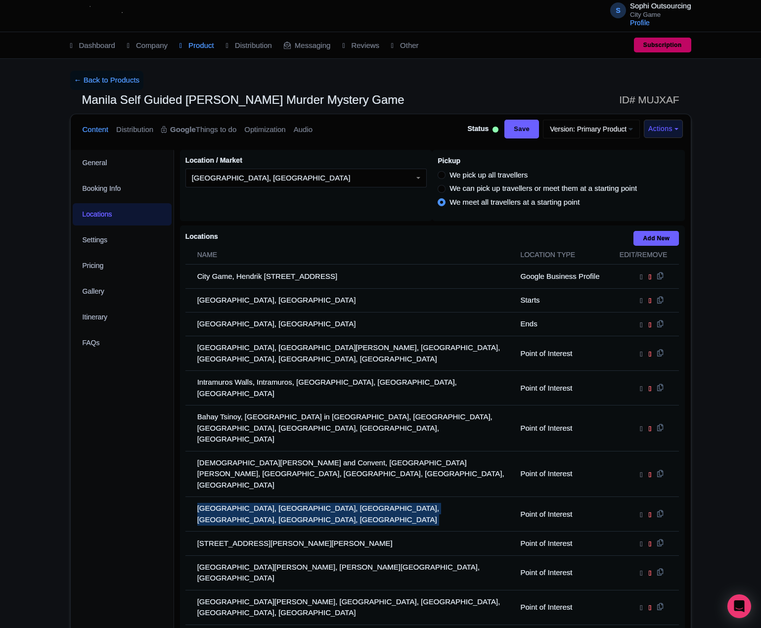
copy tr "[GEOGRAPHIC_DATA], [GEOGRAPHIC_DATA], [GEOGRAPHIC_DATA], [GEOGRAPHIC_DATA], [GE…"
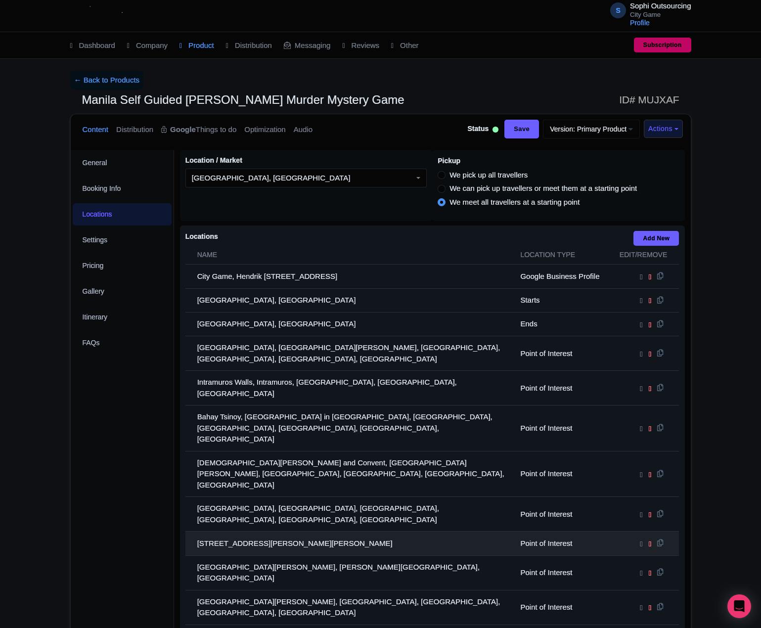
click at [273, 532] on td "[STREET_ADDRESS][PERSON_NAME][PERSON_NAME]" at bounding box center [349, 544] width 329 height 24
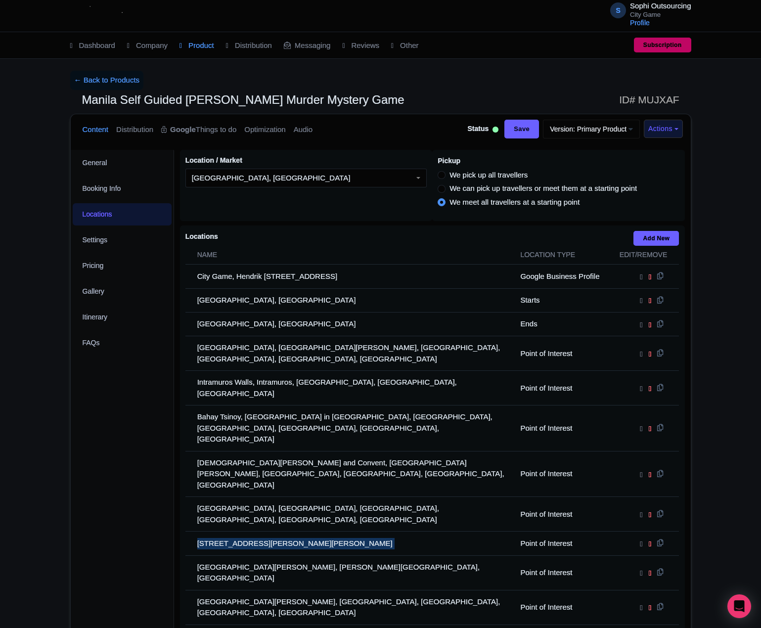
copy tr "[STREET_ADDRESS][PERSON_NAME][PERSON_NAME]"
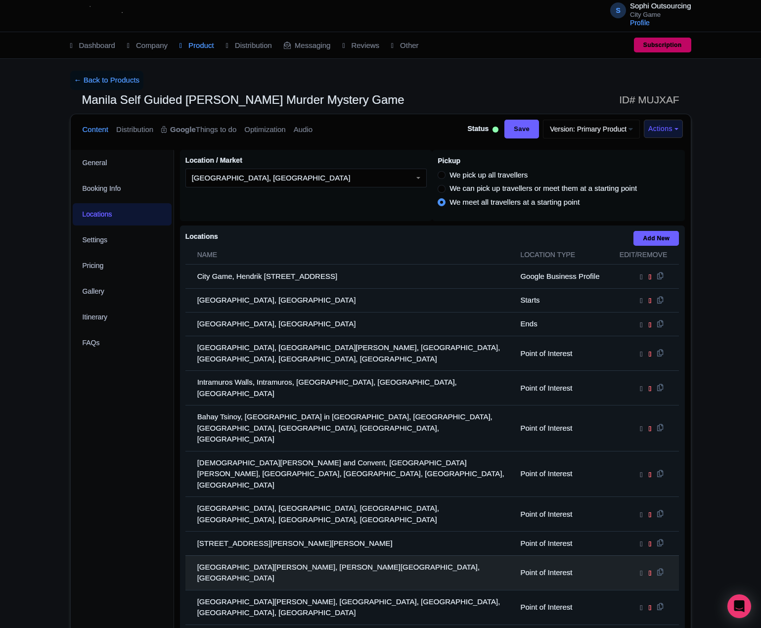
click at [257, 555] on td "[GEOGRAPHIC_DATA][PERSON_NAME], [PERSON_NAME][GEOGRAPHIC_DATA], [GEOGRAPHIC_DAT…" at bounding box center [349, 572] width 329 height 35
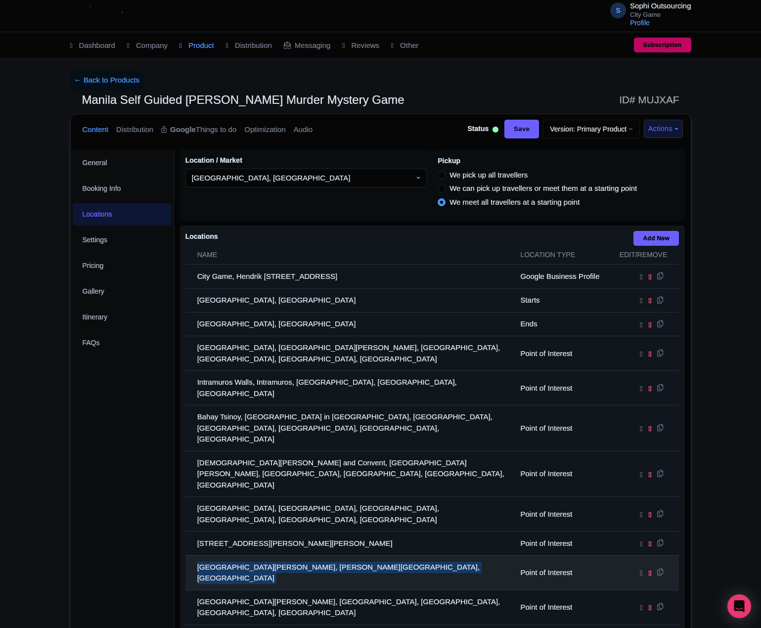
click at [257, 555] on td "[GEOGRAPHIC_DATA][PERSON_NAME], [PERSON_NAME][GEOGRAPHIC_DATA], [GEOGRAPHIC_DAT…" at bounding box center [349, 572] width 329 height 35
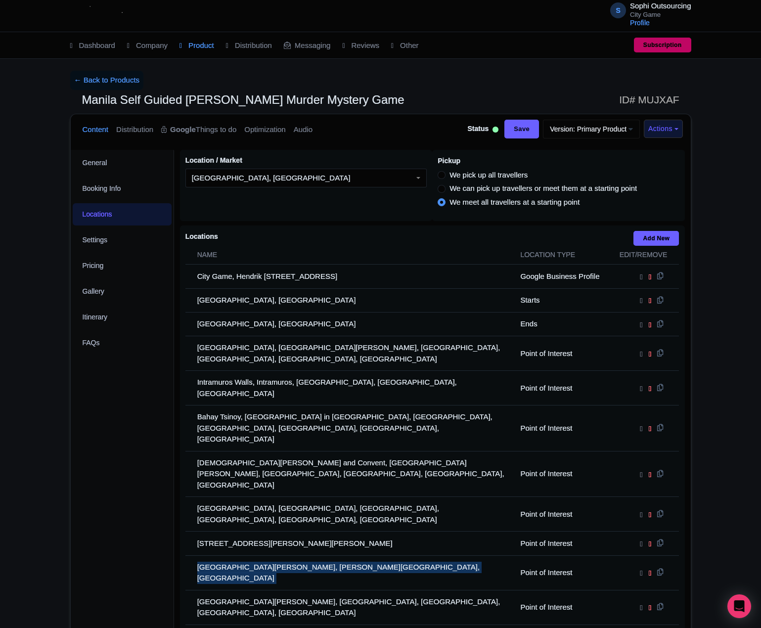
copy tr "[GEOGRAPHIC_DATA][PERSON_NAME], [PERSON_NAME][GEOGRAPHIC_DATA], [GEOGRAPHIC_DAT…"
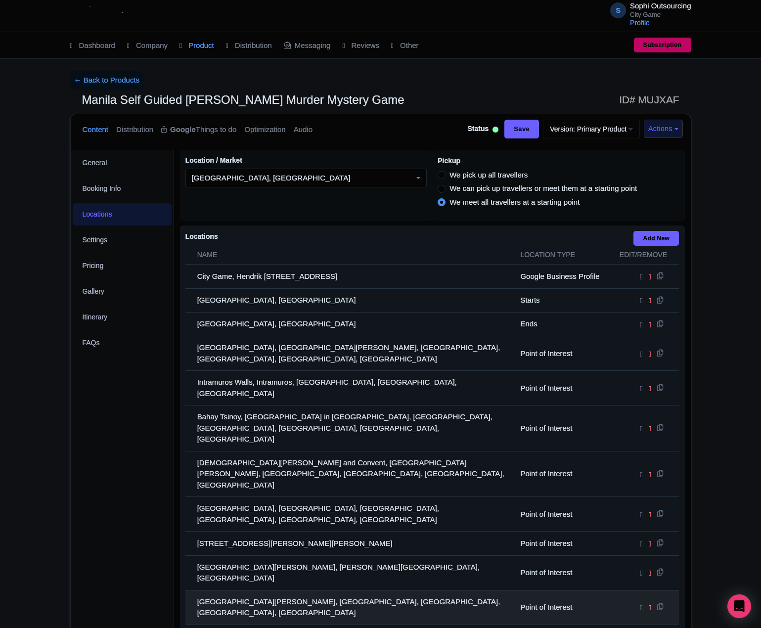
click at [279, 590] on td "[GEOGRAPHIC_DATA][PERSON_NAME], [GEOGRAPHIC_DATA], [GEOGRAPHIC_DATA], [GEOGRAPH…" at bounding box center [349, 607] width 329 height 35
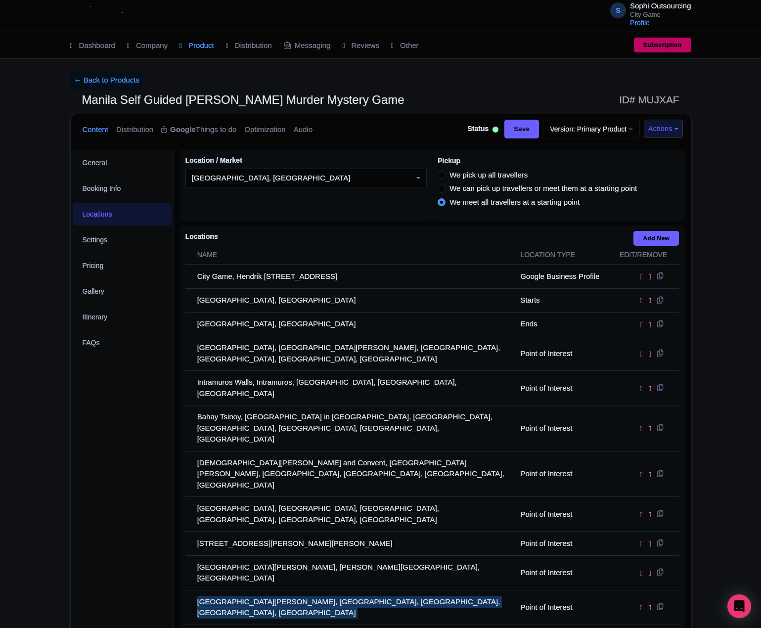
copy tr "[GEOGRAPHIC_DATA][PERSON_NAME], [GEOGRAPHIC_DATA], [GEOGRAPHIC_DATA], [GEOGRAPH…"
